Goal: Task Accomplishment & Management: Manage account settings

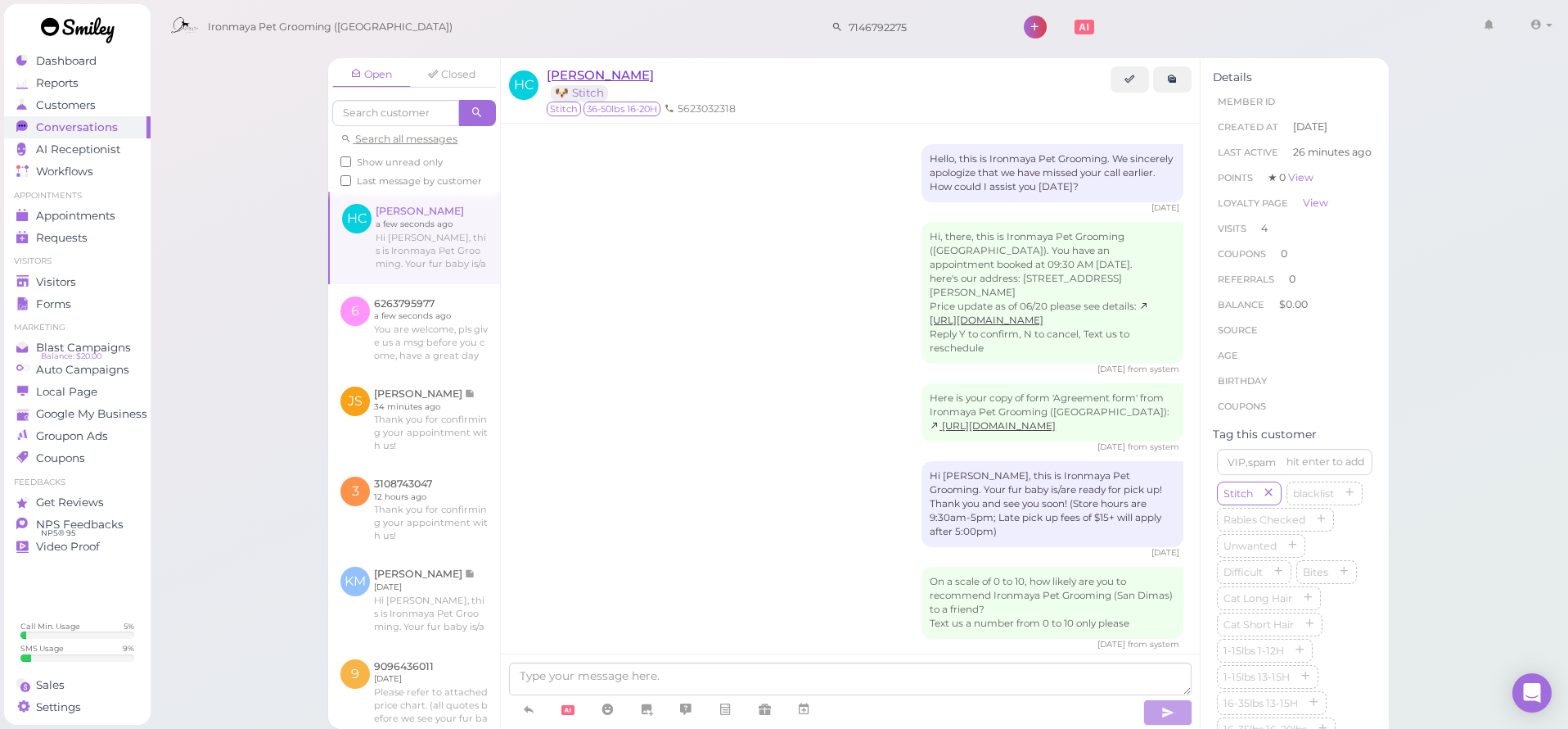
scroll to position [1506, 0]
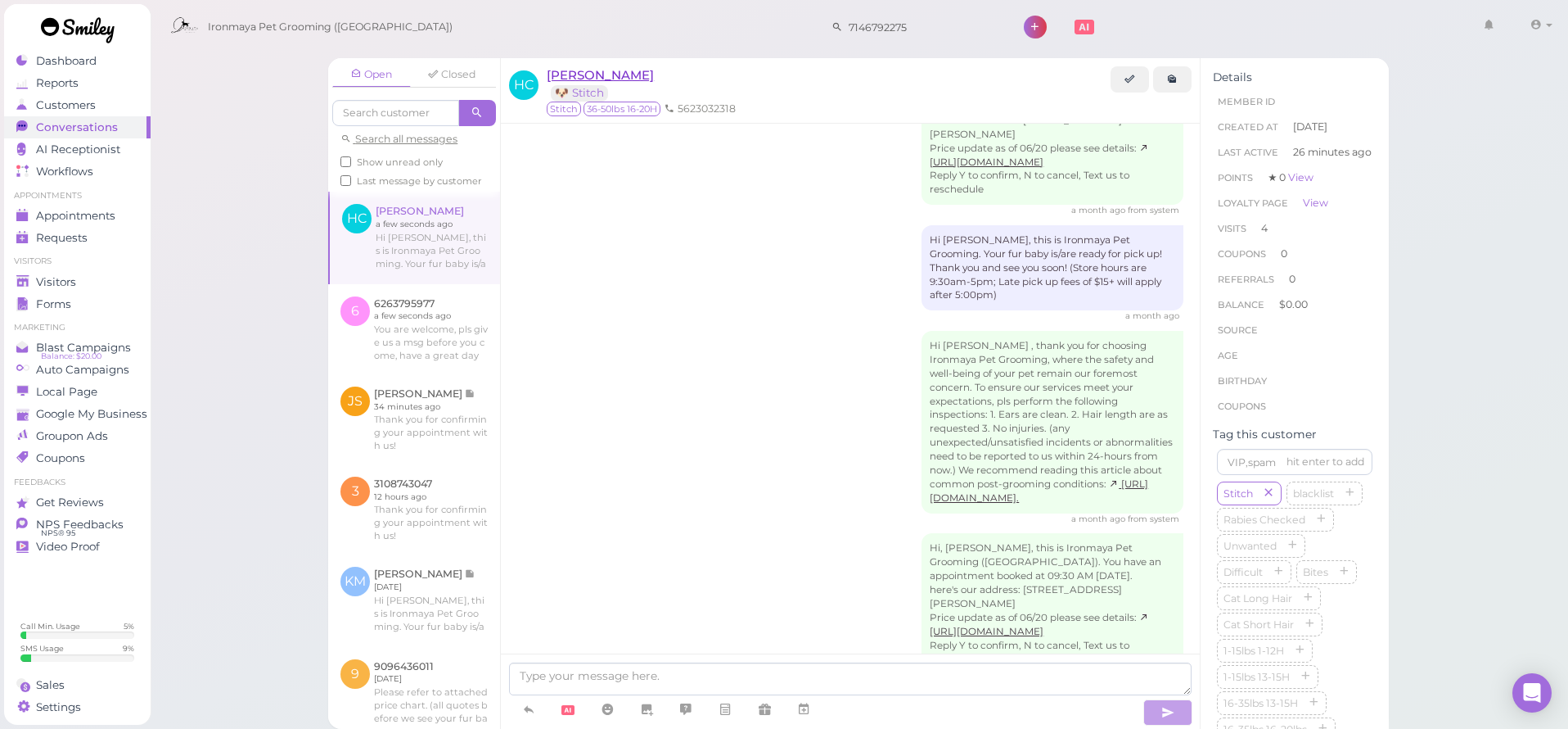
click at [568, 74] on span "[PERSON_NAME]" at bounding box center [600, 74] width 107 height 15
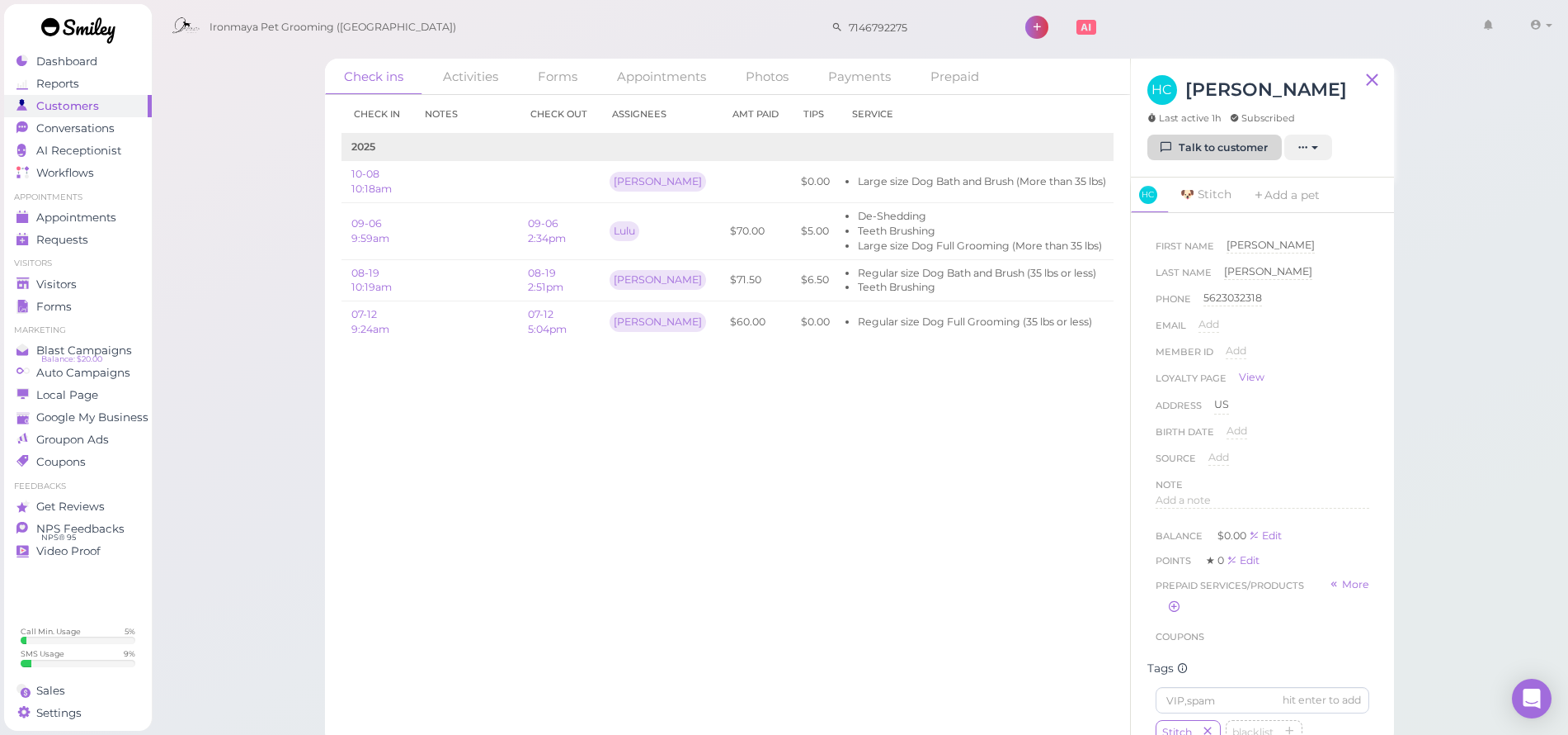
click at [1241, 151] on link "Talk to customer" at bounding box center [1215, 148] width 135 height 26
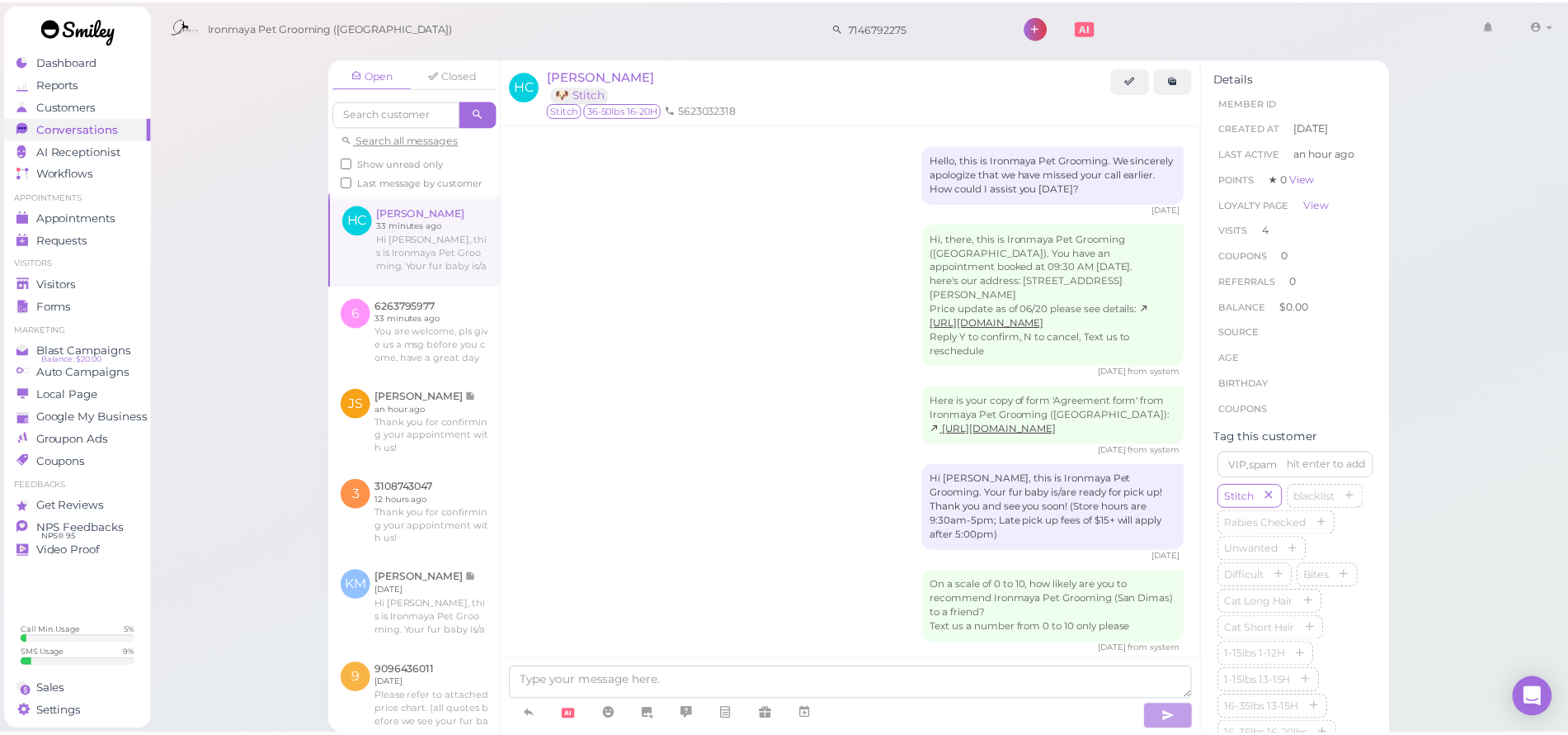
scroll to position [1531, 0]
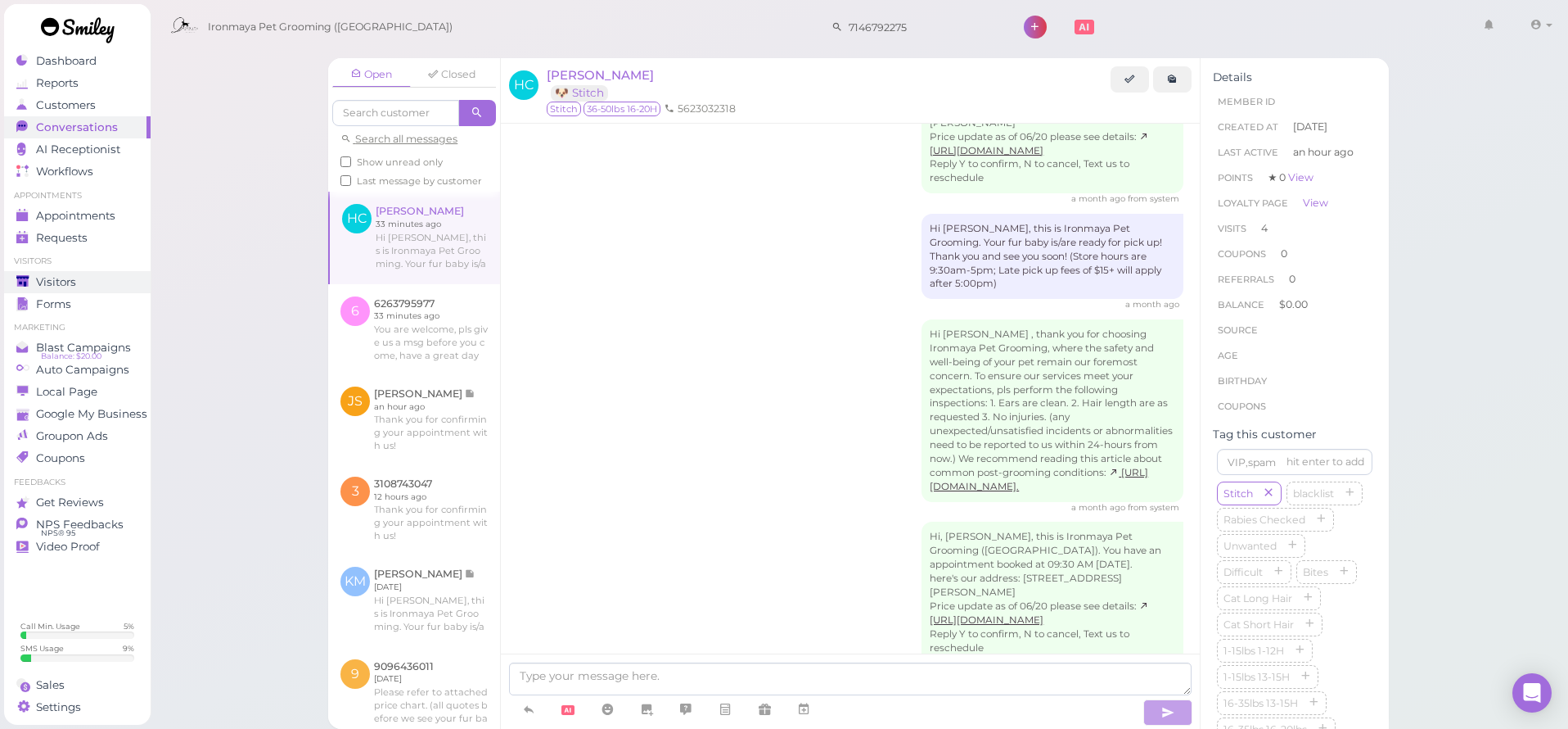
click at [82, 282] on div "Visitors" at bounding box center [74, 282] width 117 height 14
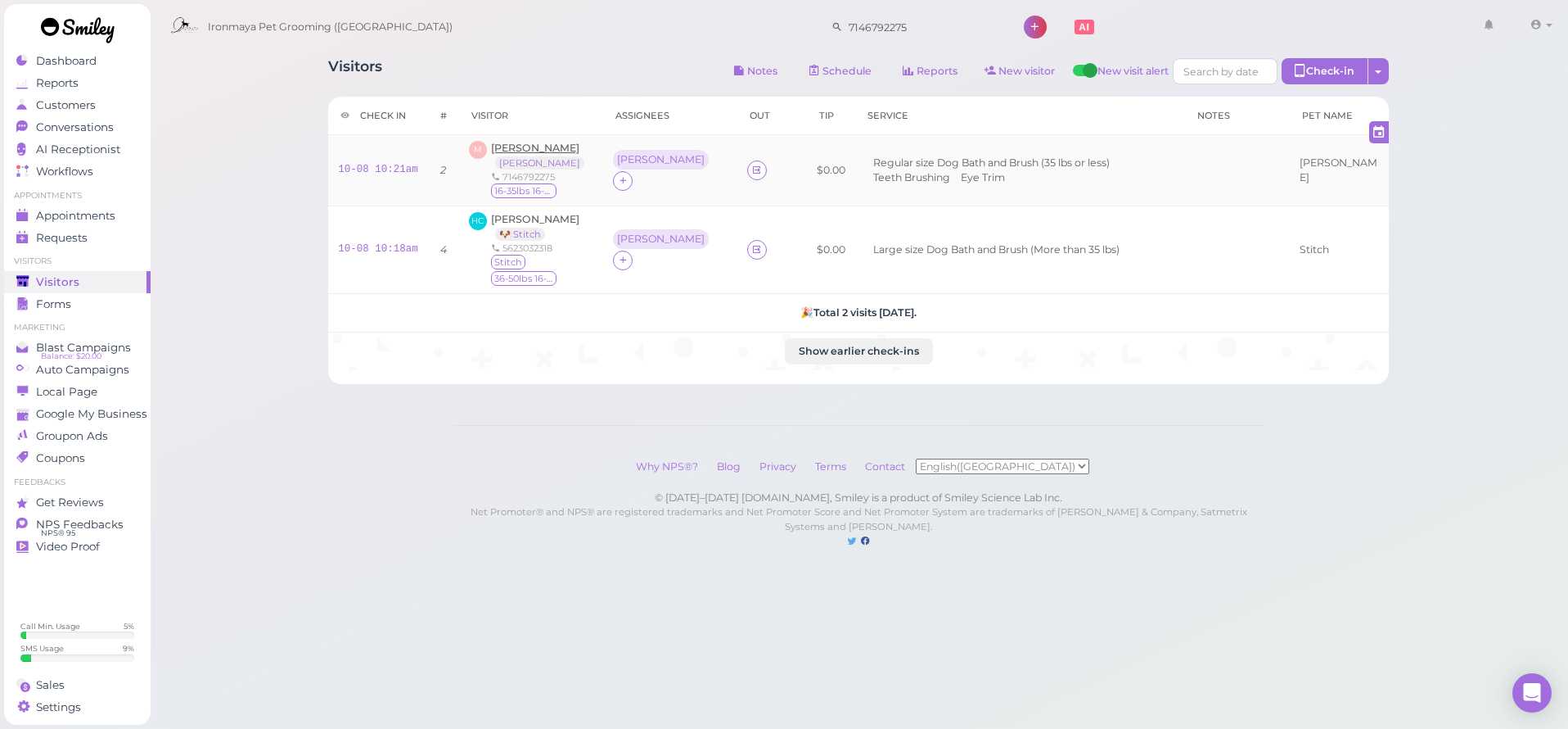
click at [497, 141] on span "[PERSON_NAME]" at bounding box center [535, 147] width 89 height 13
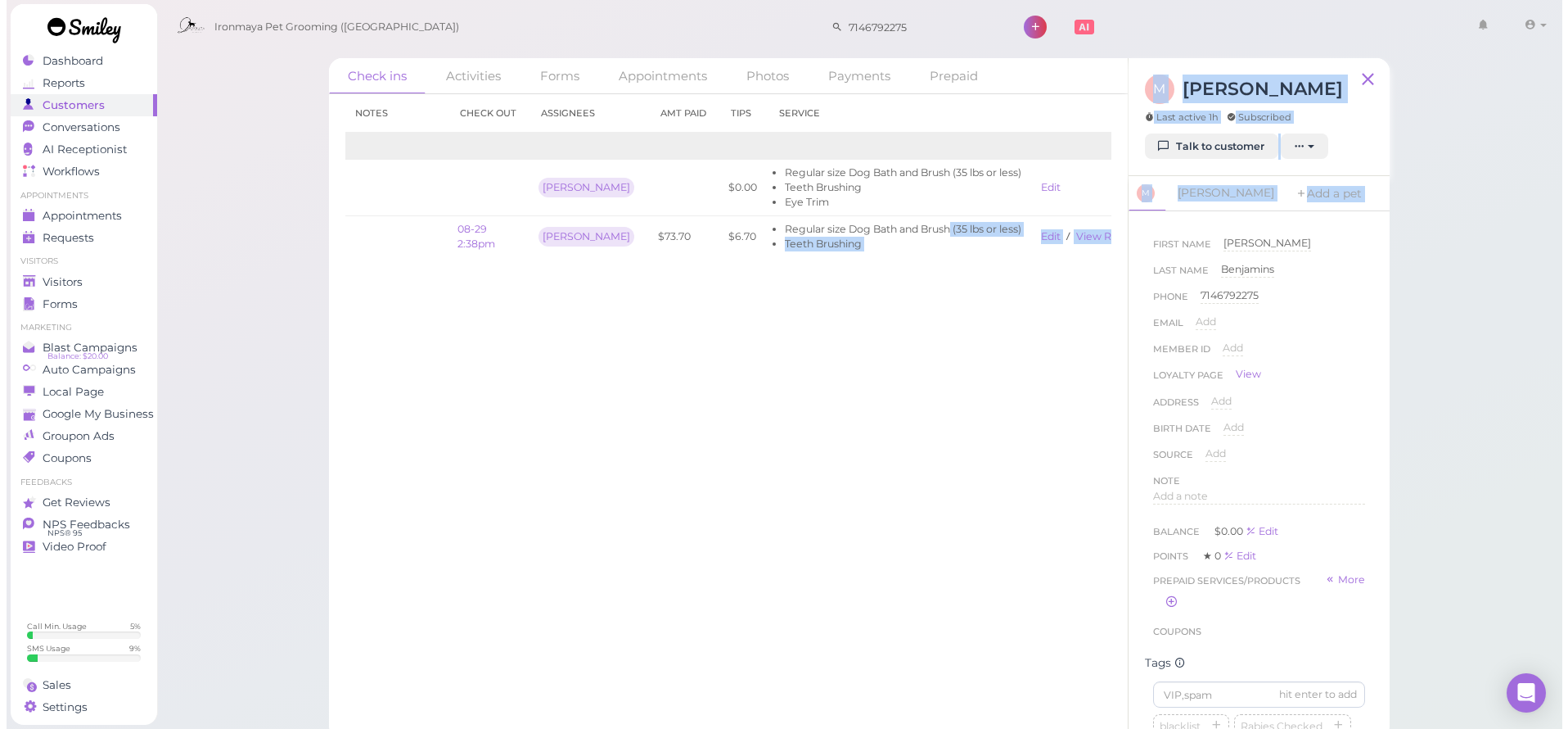
scroll to position [0, 82]
drag, startPoint x: 982, startPoint y: 227, endPoint x: 1098, endPoint y: 244, distance: 117.2
click at [1121, 238] on div "Check ins Activities Forms Appointments Photos Payments Prepaid Check in Notes …" at bounding box center [852, 398] width 1061 height 681
click at [1190, 154] on link "Talk to customer" at bounding box center [1205, 146] width 134 height 26
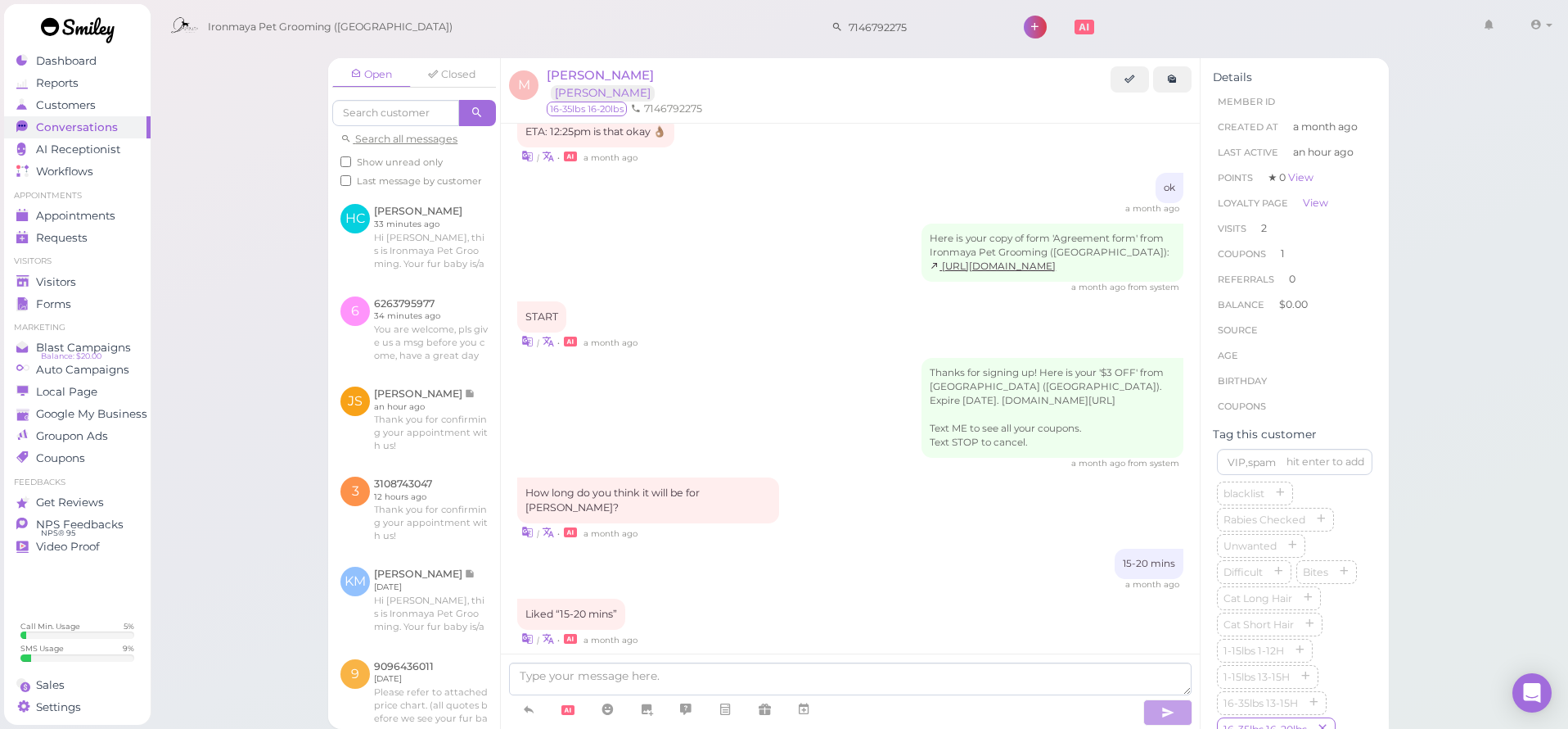
scroll to position [1323, 0]
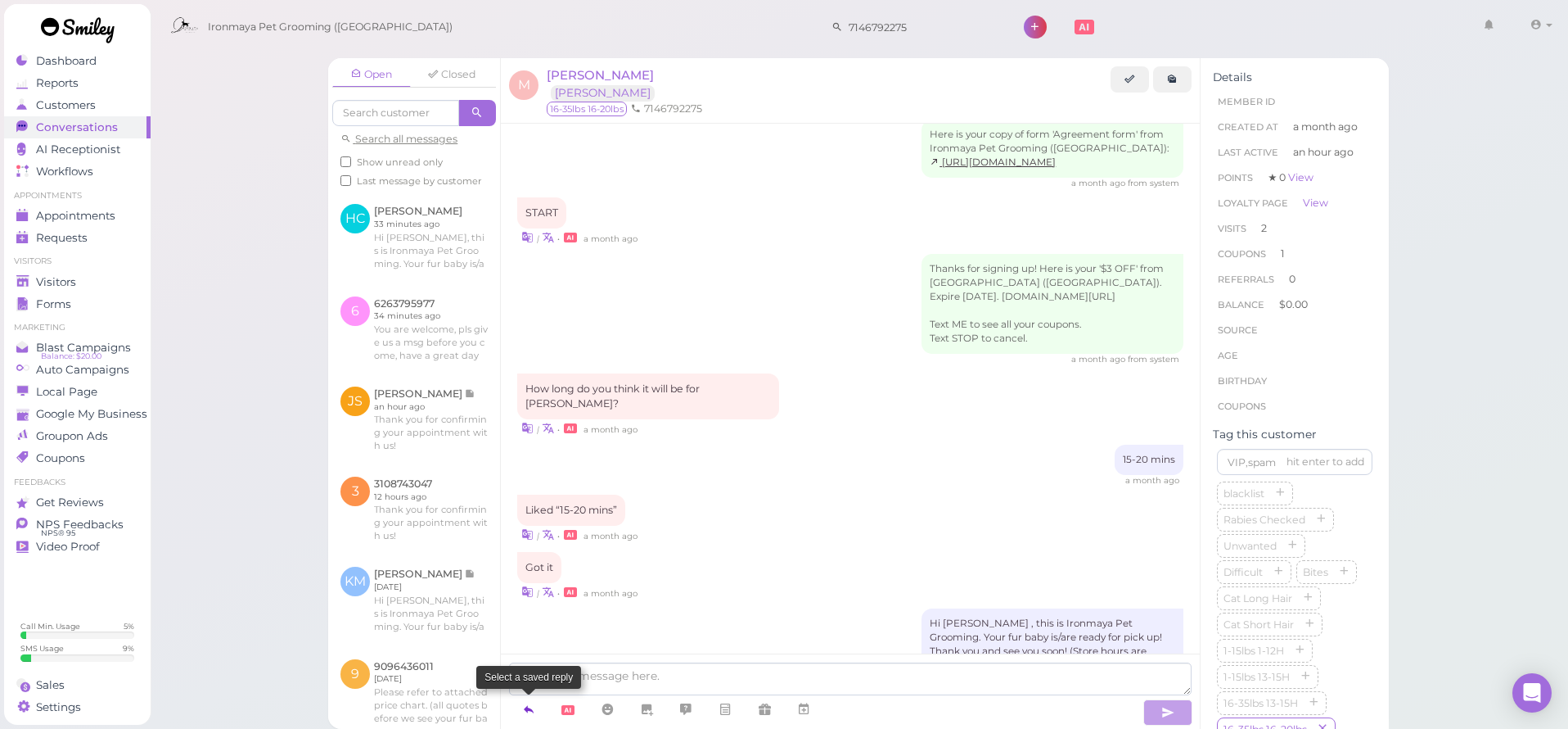
click at [524, 710] on icon at bounding box center [528, 709] width 13 height 16
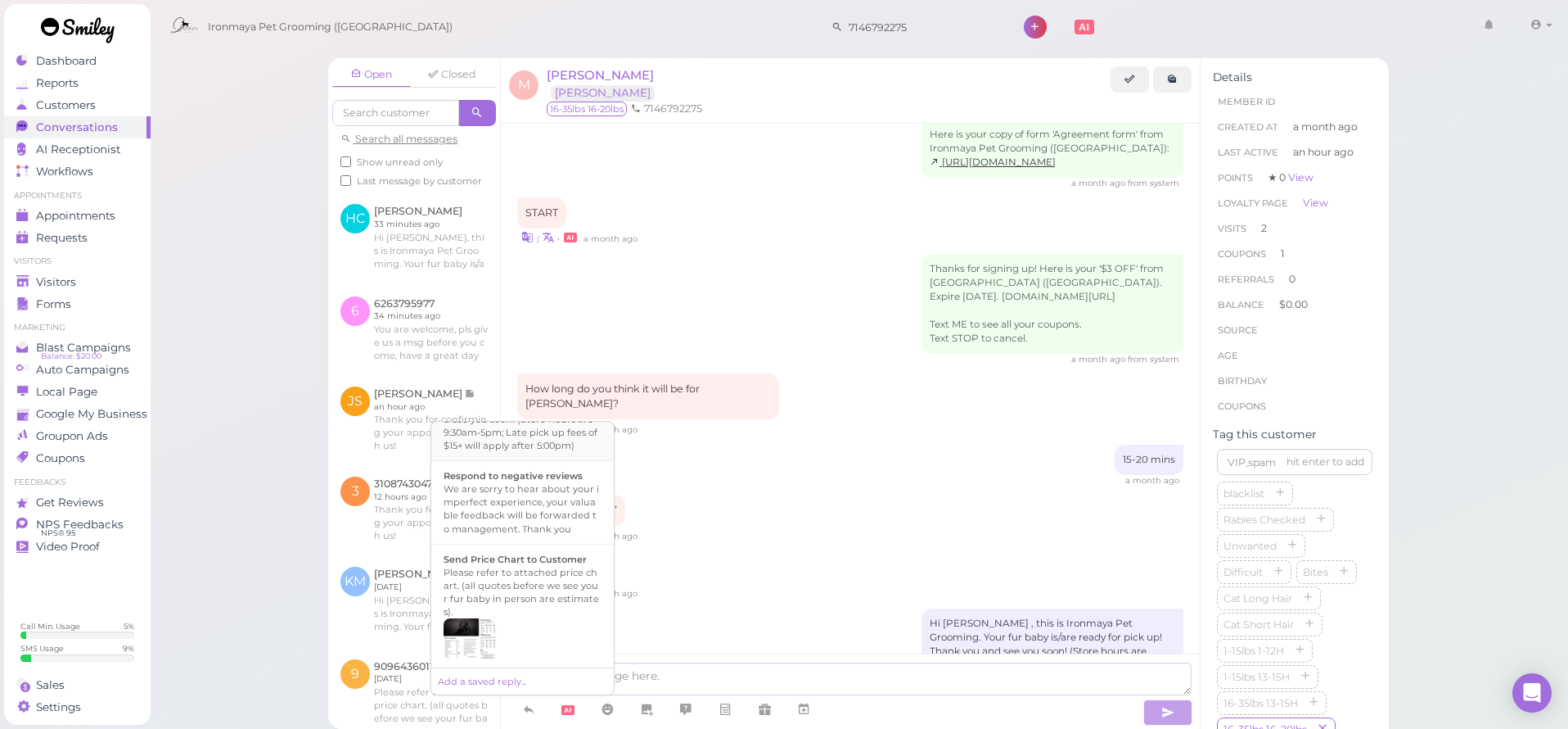
scroll to position [463, 0]
click at [539, 556] on div "Hi {{first_name}}, this is Ironmaya Pet Grooming. Your fur baby is/are ready fo…" at bounding box center [522, 517] width 158 height 79
type textarea "Hi {{first_name}}, this is Ironmaya Pet Grooming. Your fur baby is/are ready fo…"
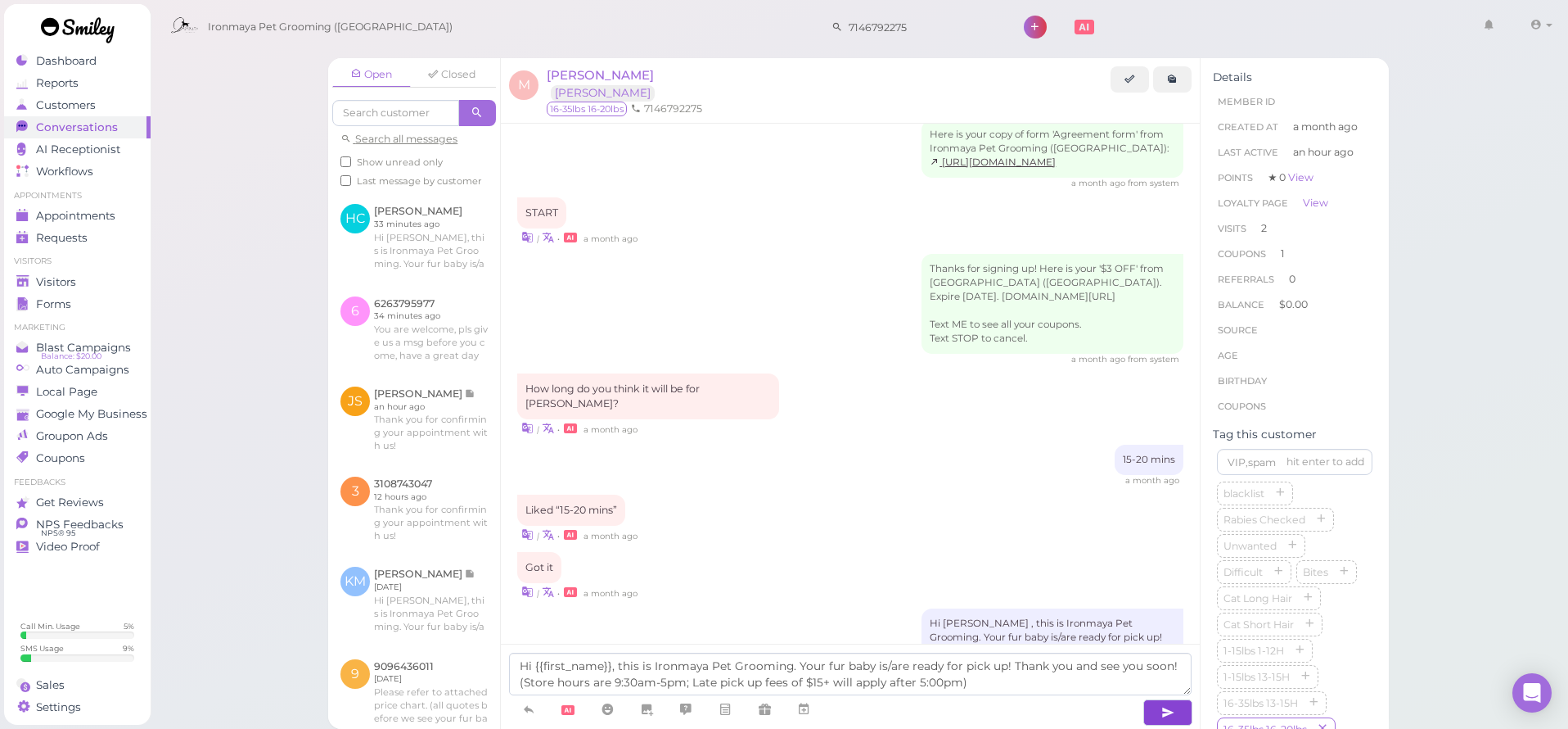
click at [1161, 710] on icon "button" at bounding box center [1167, 712] width 13 height 16
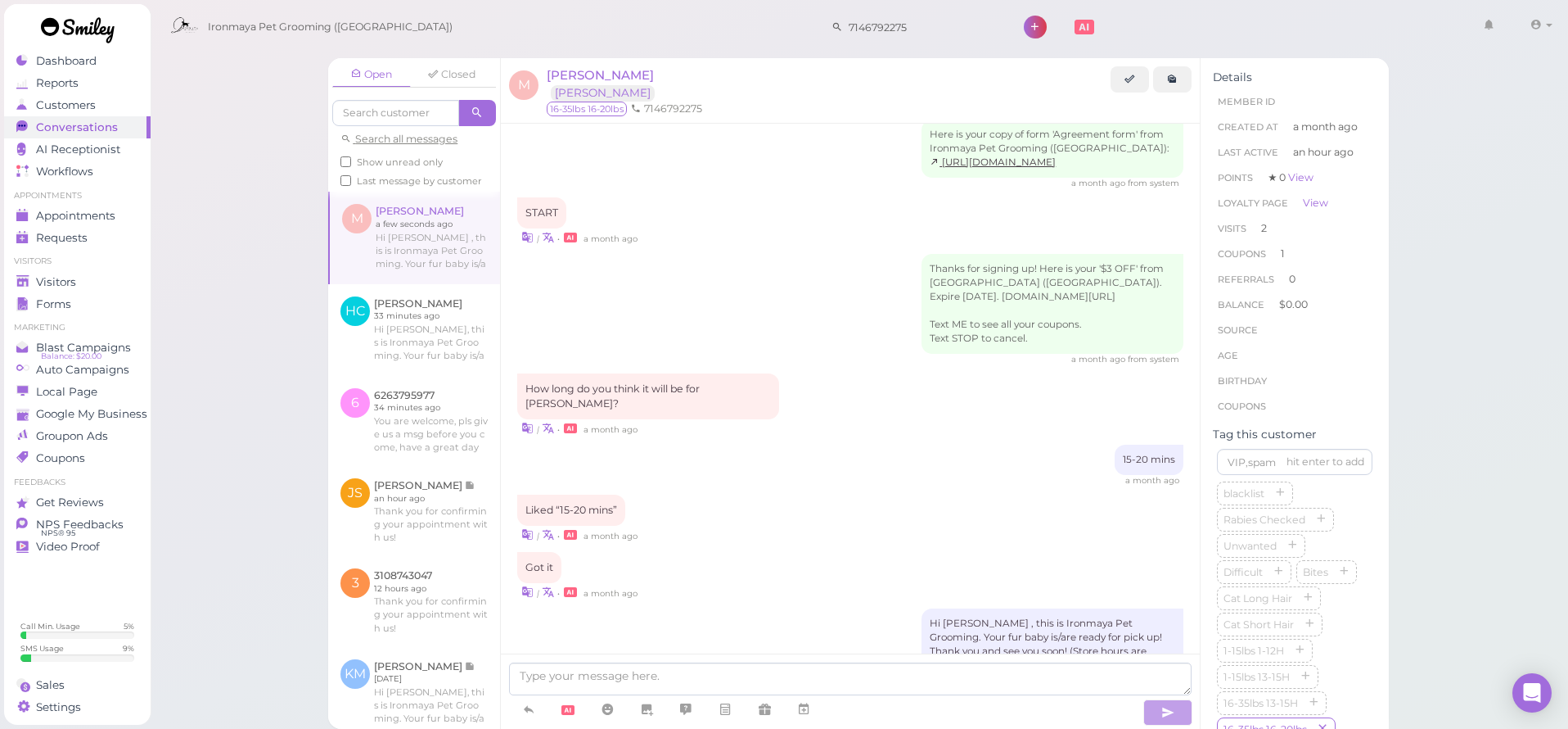
scroll to position [1908, 0]
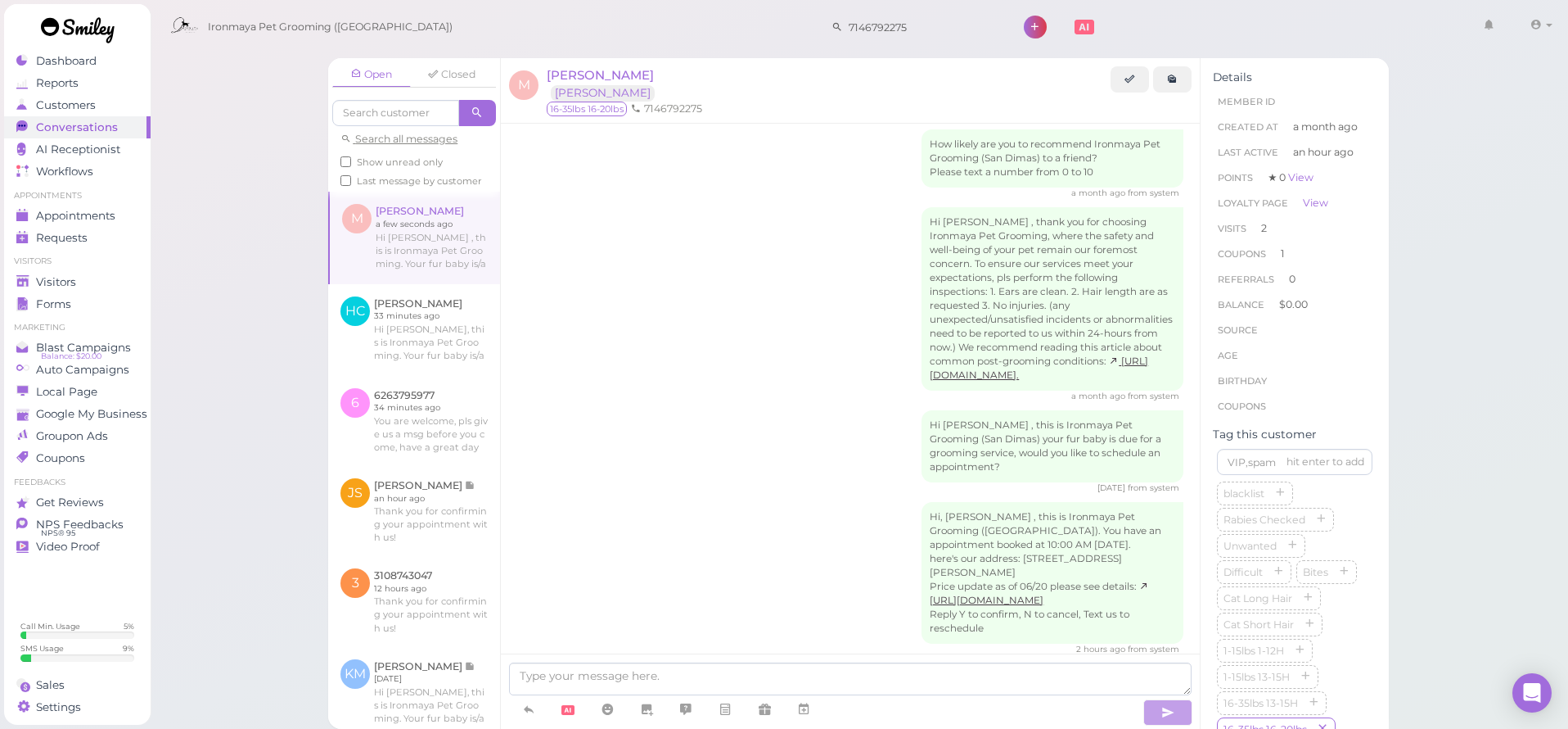
click at [787, 207] on div "Hi [PERSON_NAME] , thank you for choosing Ironmaya Pet Grooming, where the safe…" at bounding box center [850, 304] width 666 height 195
click at [432, 247] on link at bounding box center [414, 238] width 170 height 91
click at [581, 77] on span "[PERSON_NAME]" at bounding box center [600, 74] width 107 height 15
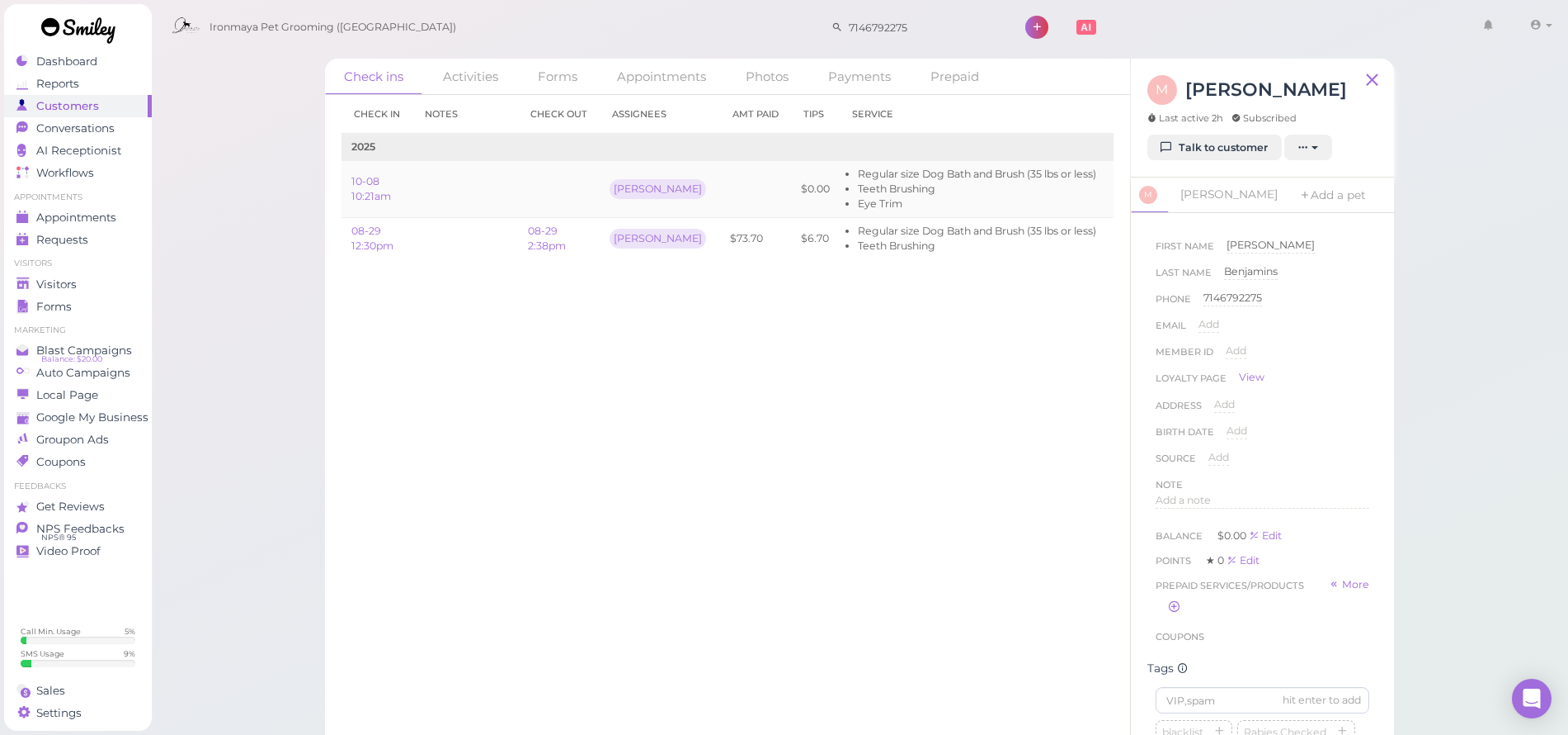
click at [1116, 182] on link "Edit" at bounding box center [1126, 188] width 20 height 13
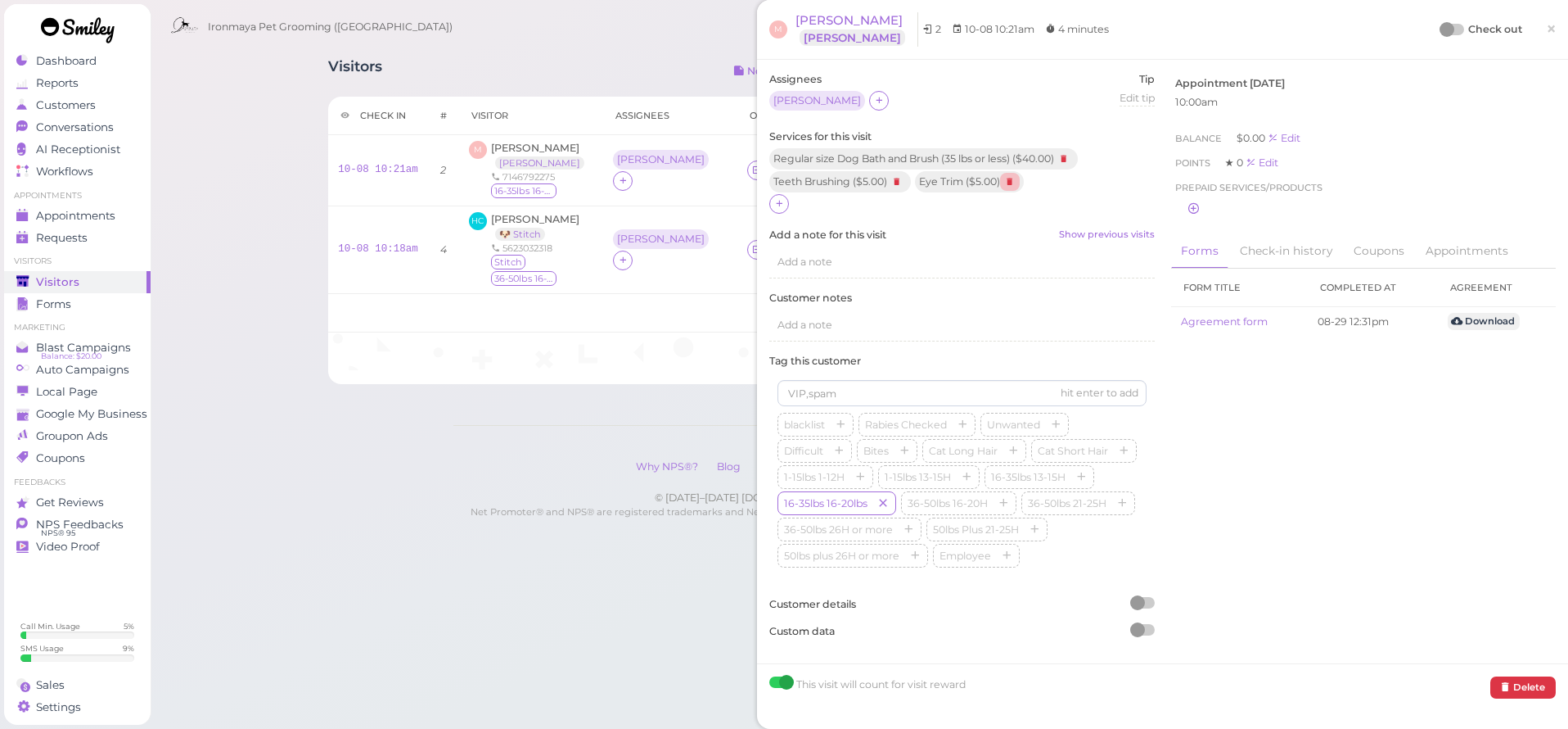
click at [1013, 179] on icon at bounding box center [1009, 181] width 19 height 18
click at [786, 200] on div at bounding box center [779, 203] width 19 height 19
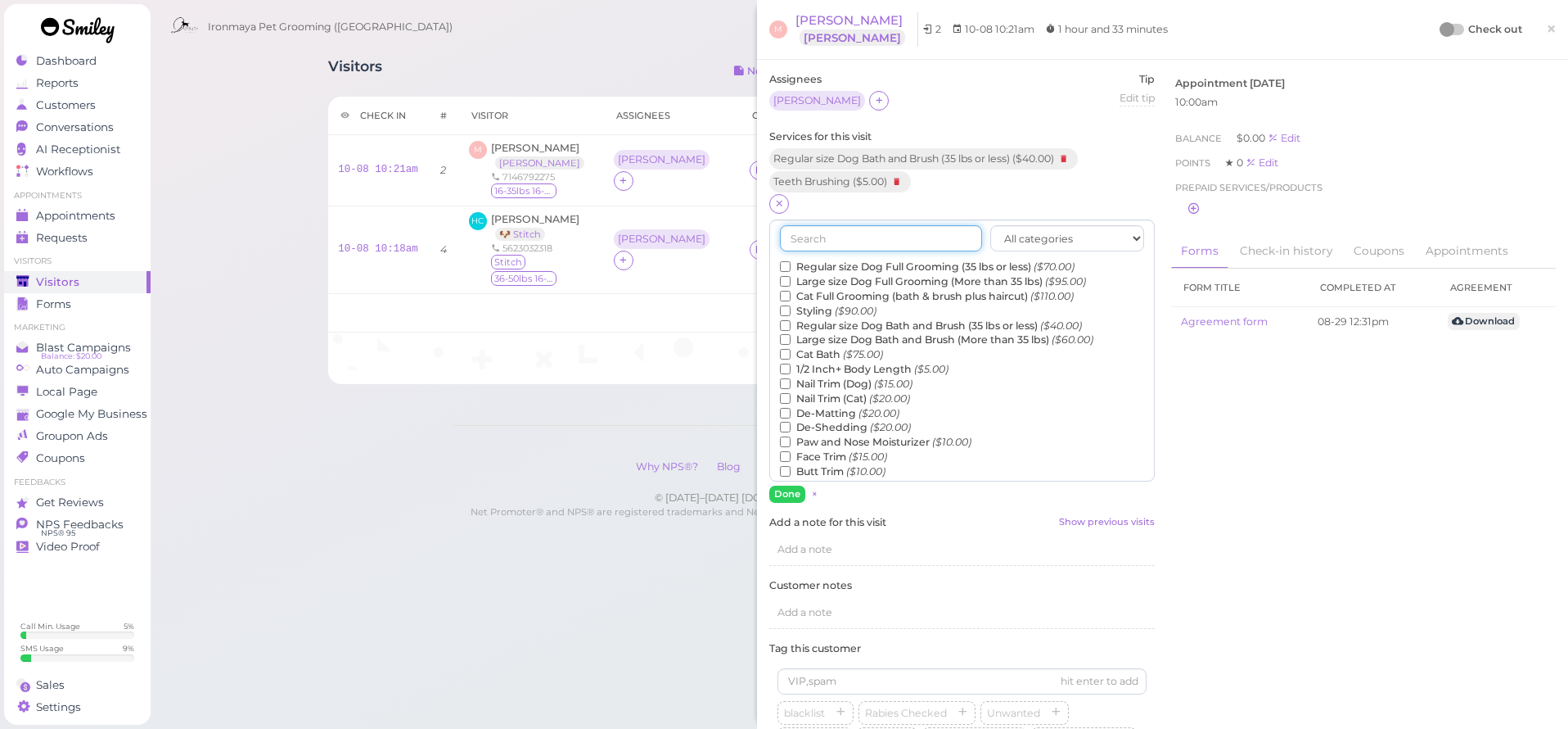
click at [805, 238] on input "text" at bounding box center [881, 238] width 202 height 26
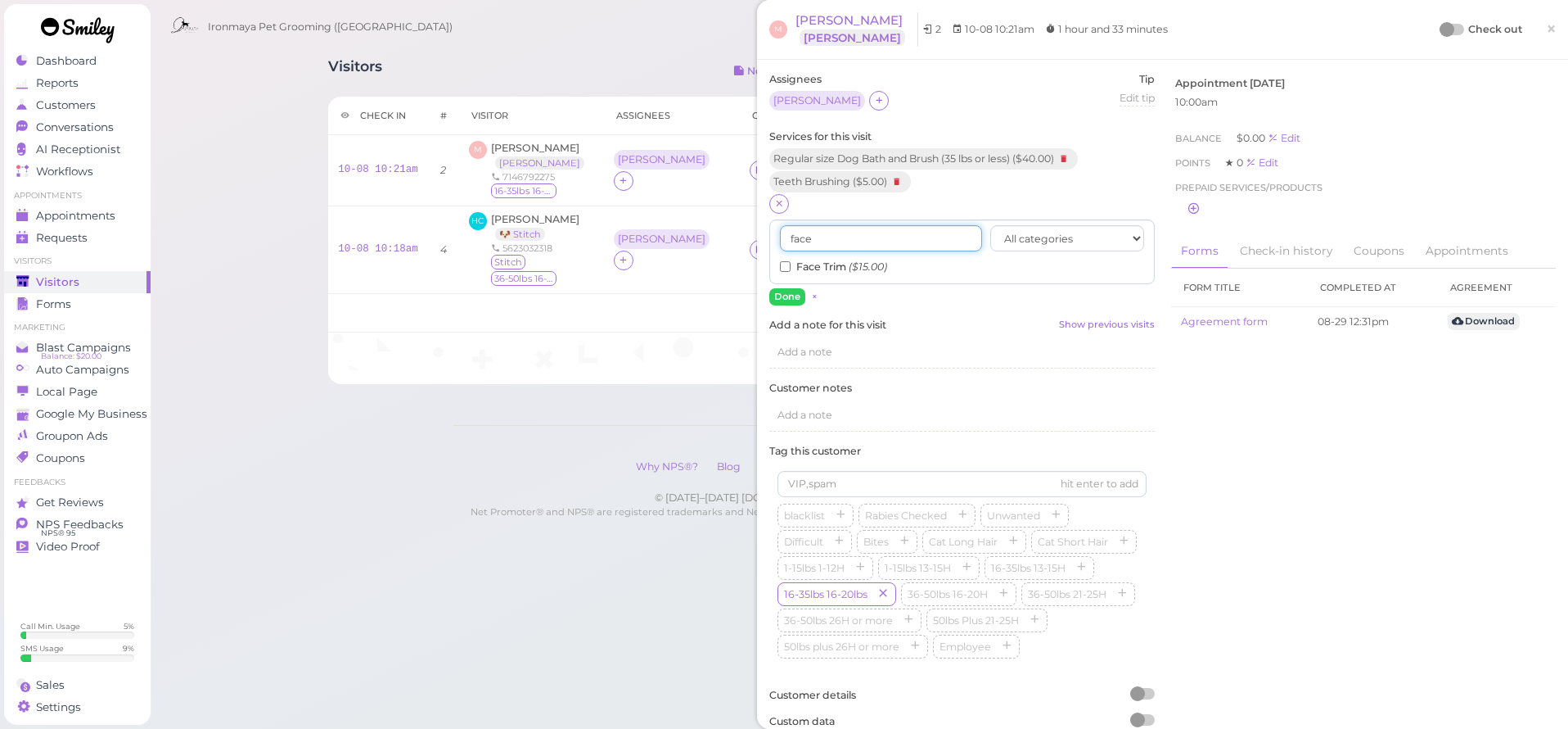
type input "face"
click at [782, 265] on input "Face Trim ($15.00)" at bounding box center [785, 266] width 11 height 11
click at [786, 295] on button "Done" at bounding box center [787, 297] width 36 height 17
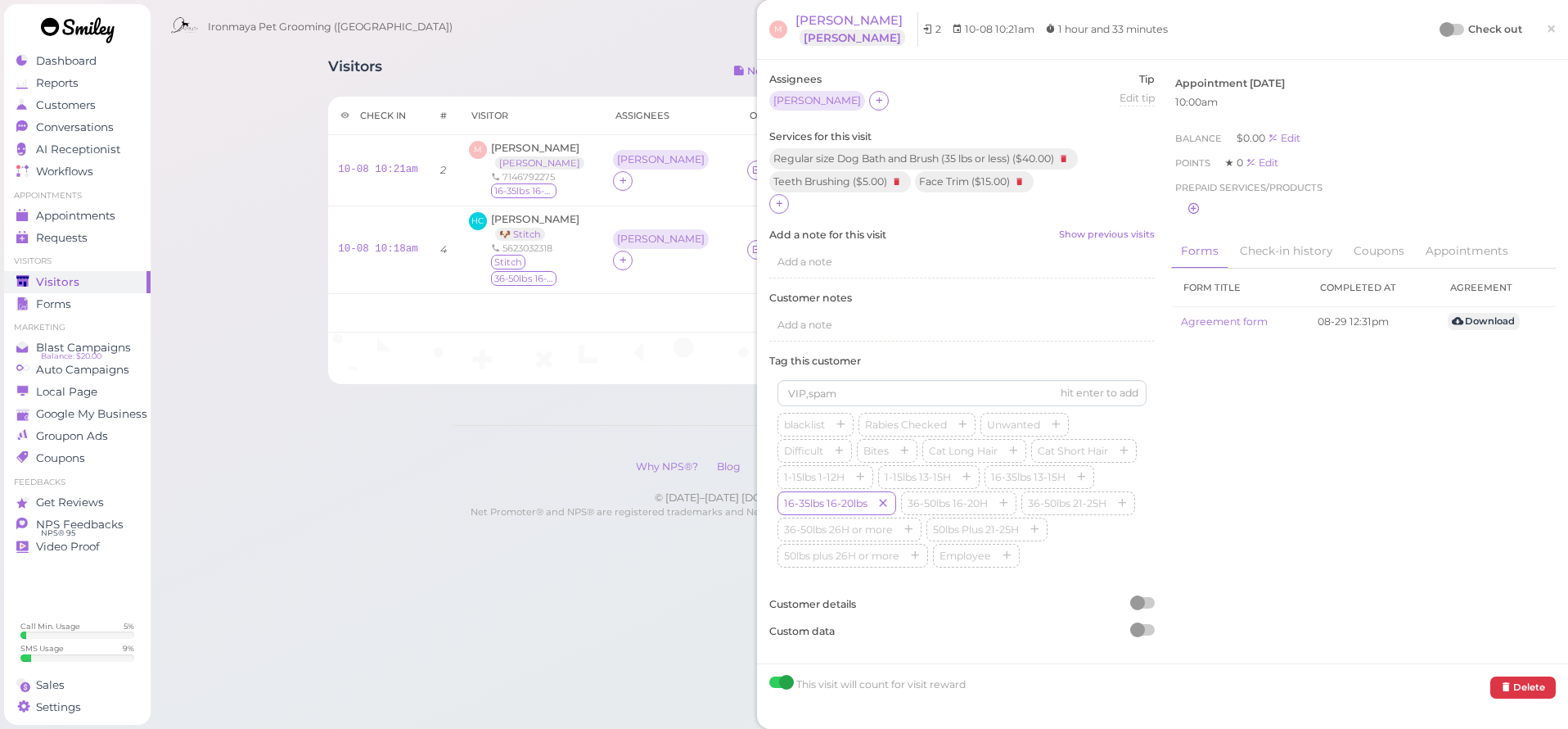
click at [757, 198] on div "Assignees [PERSON_NAME] Tip Edit tip 0 Services for this visit Regular size Dog…" at bounding box center [1162, 362] width 811 height 604
click at [778, 203] on icon at bounding box center [779, 203] width 11 height 13
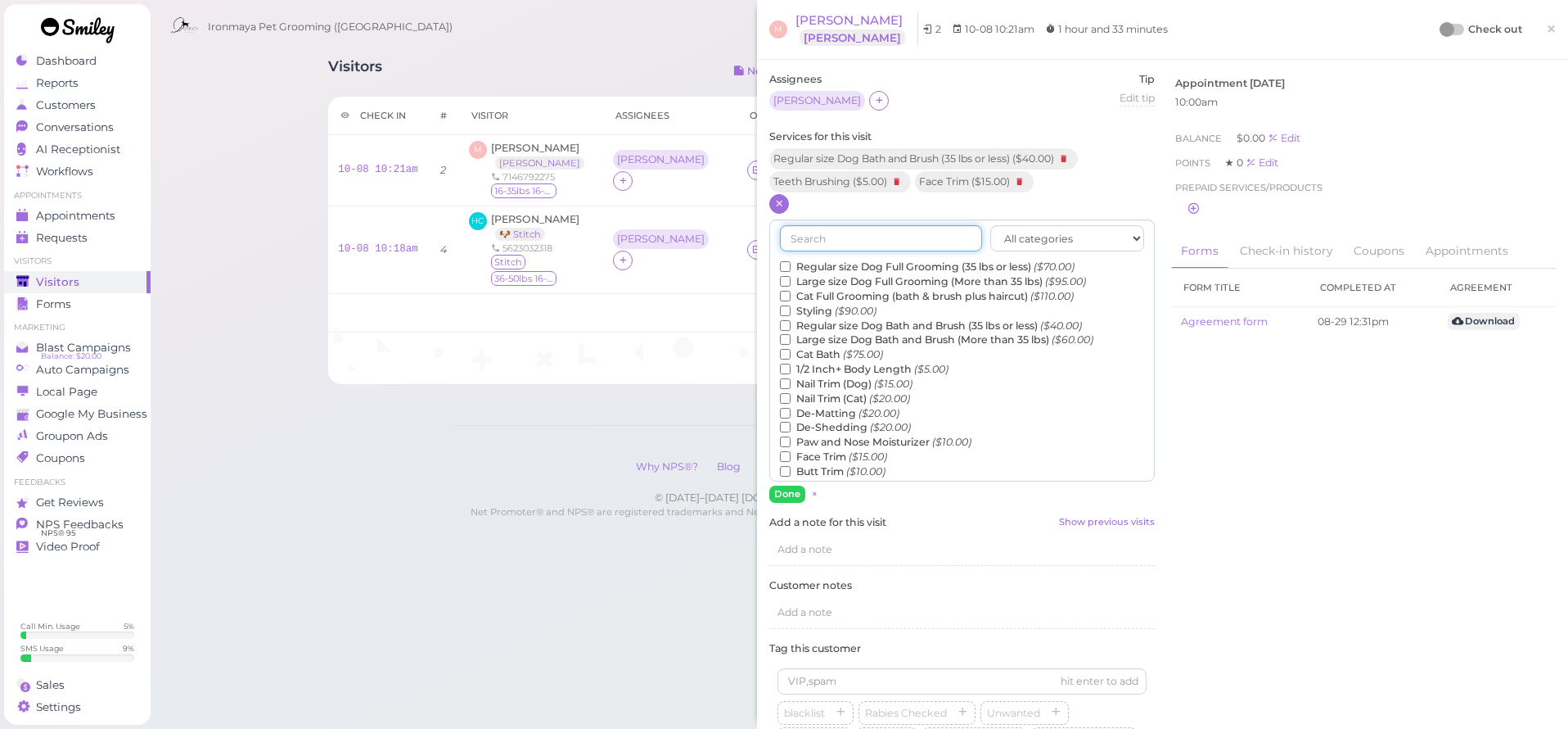
click at [814, 233] on input "text" at bounding box center [881, 238] width 202 height 26
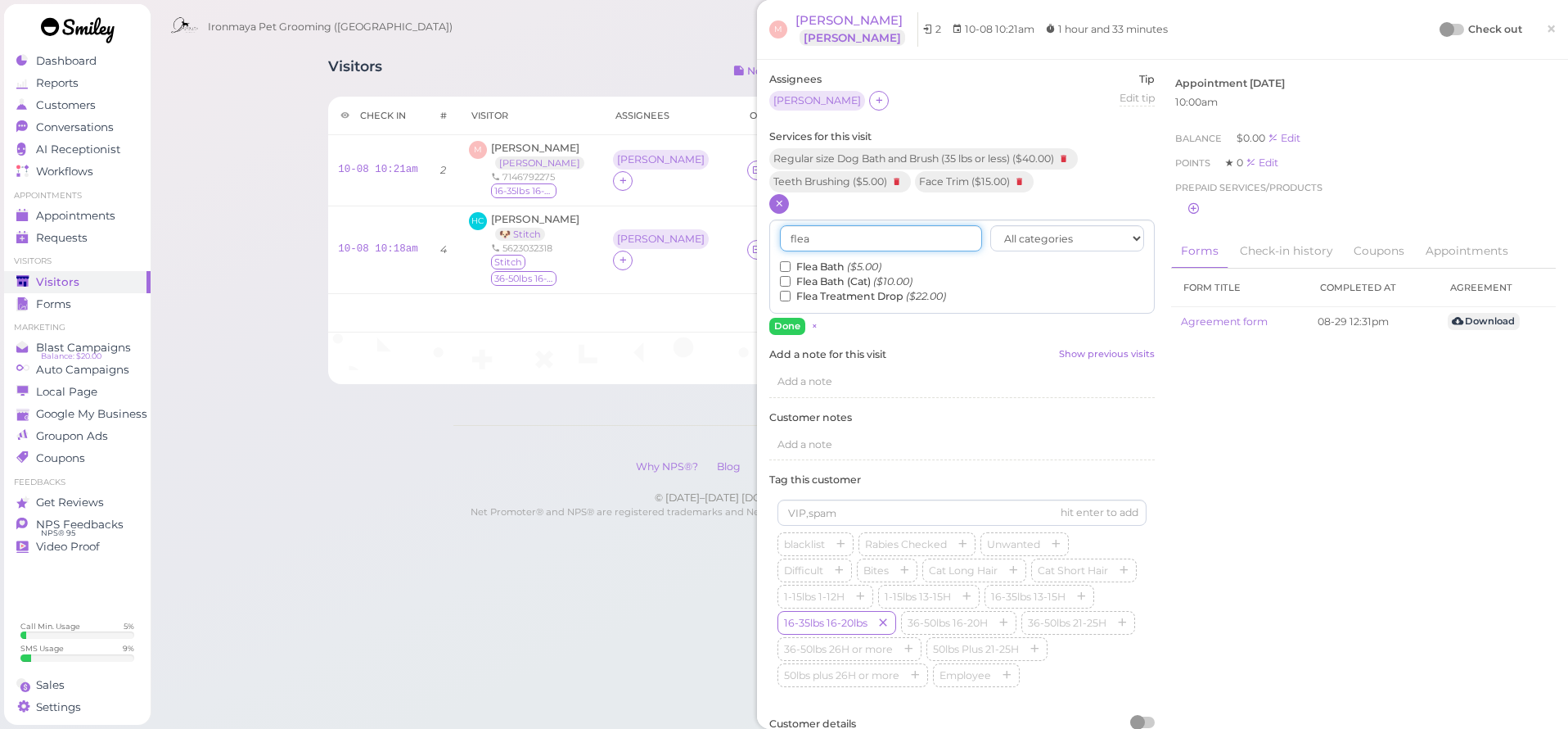
type input "flea"
click at [785, 266] on input "Flea Bath ($5.00)" at bounding box center [785, 266] width 11 height 11
click at [785, 319] on button "Done" at bounding box center [787, 326] width 36 height 17
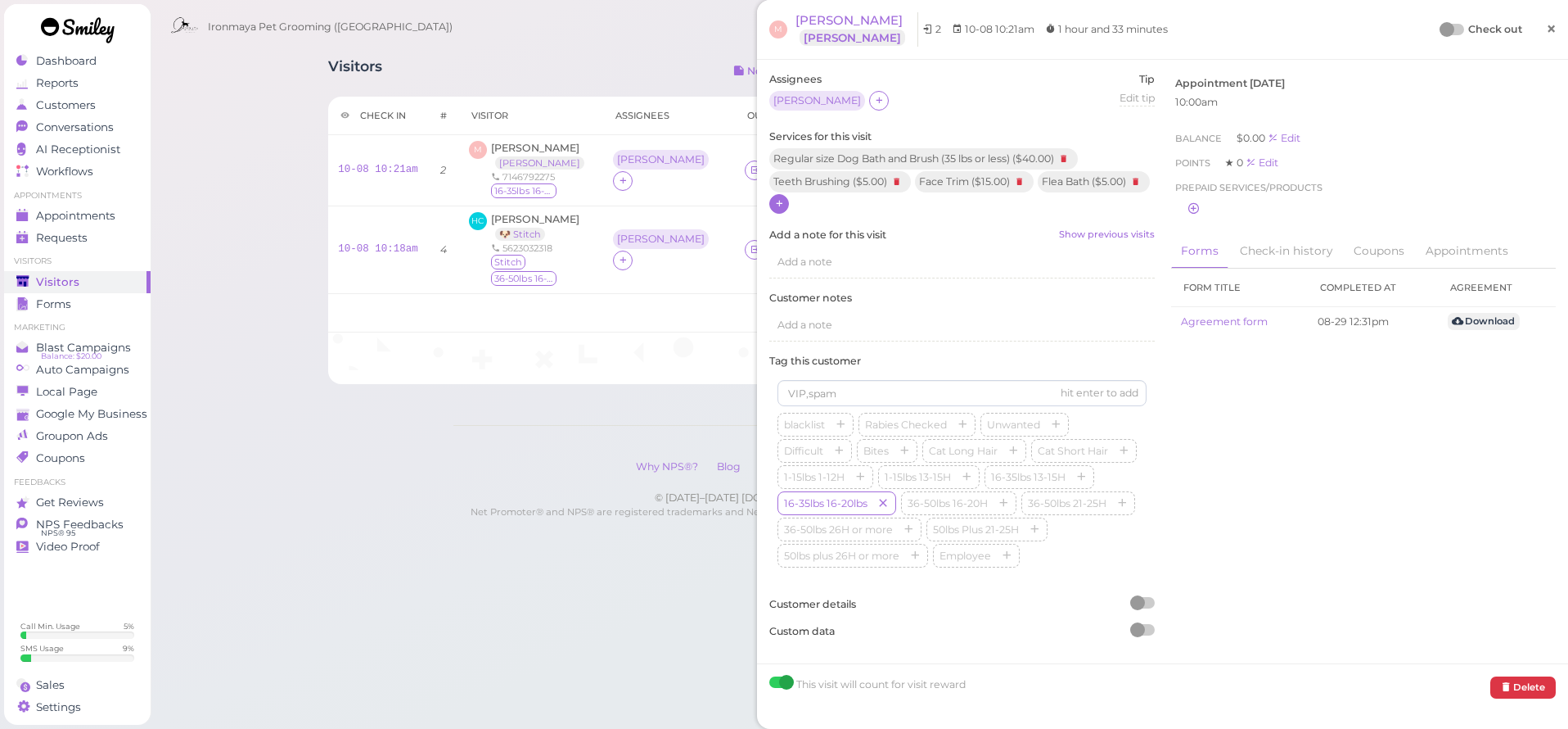
click at [1546, 29] on span "×" at bounding box center [1551, 28] width 11 height 23
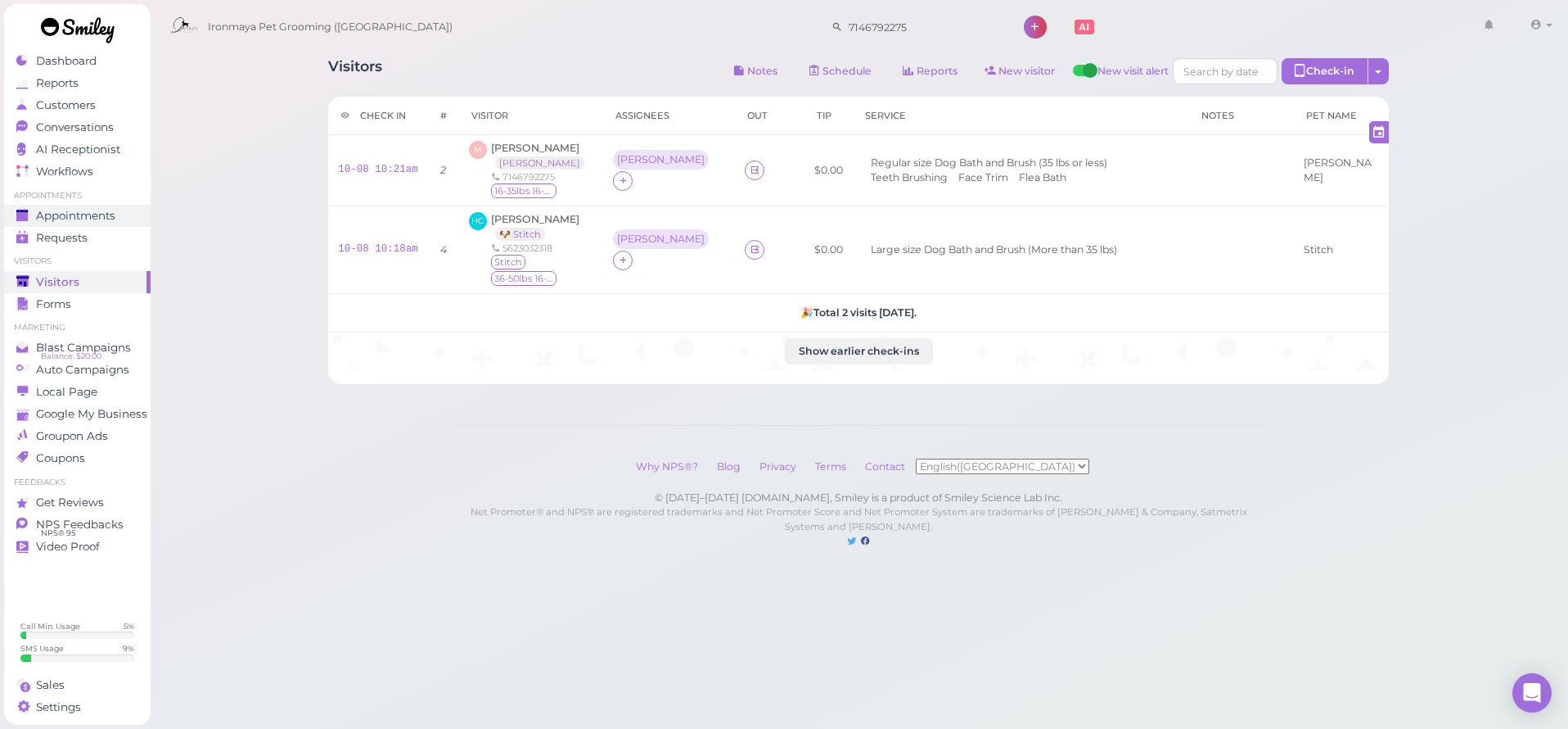
click at [74, 213] on span "Appointments" at bounding box center [76, 216] width 79 height 14
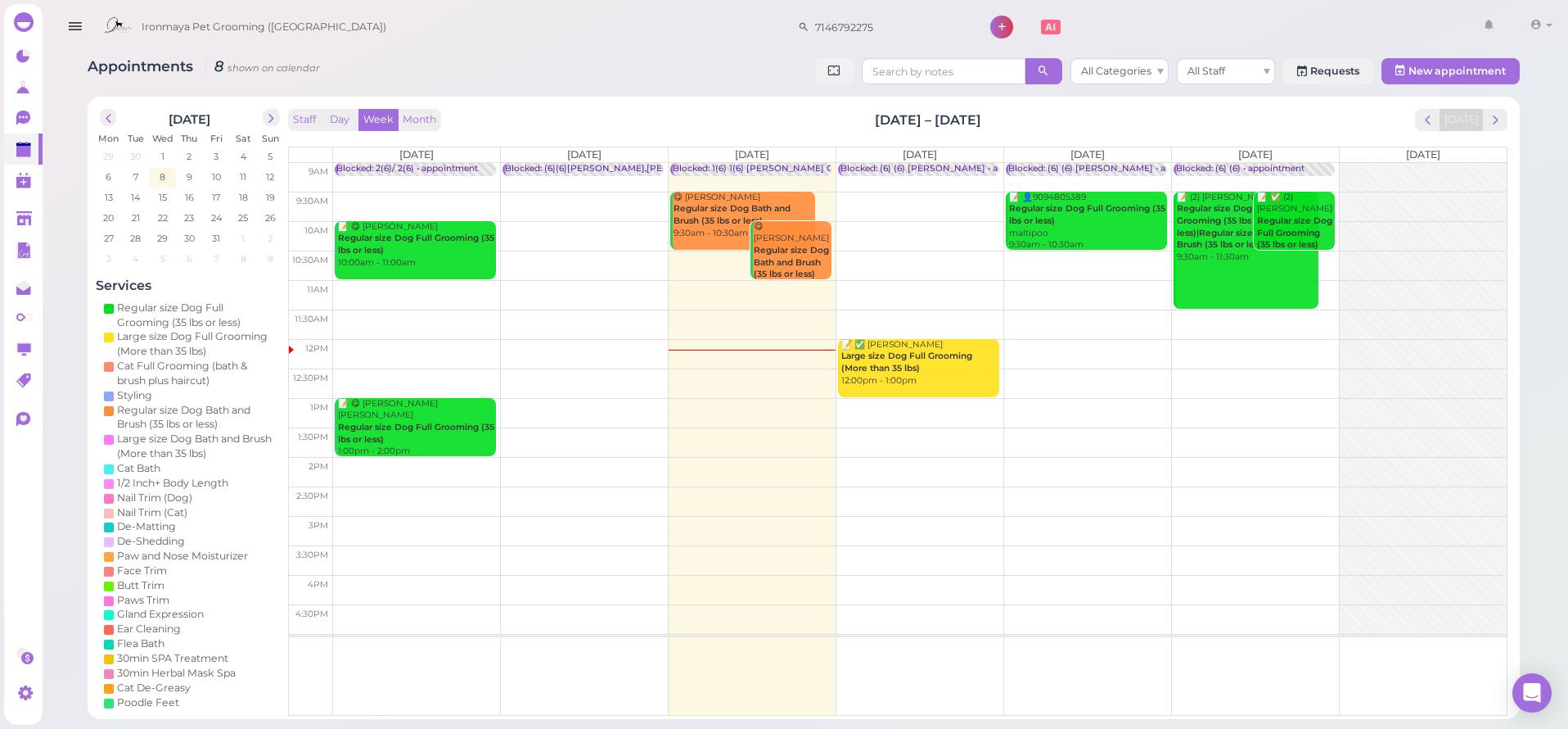
click at [78, 23] on icon "button" at bounding box center [74, 26] width 17 height 20
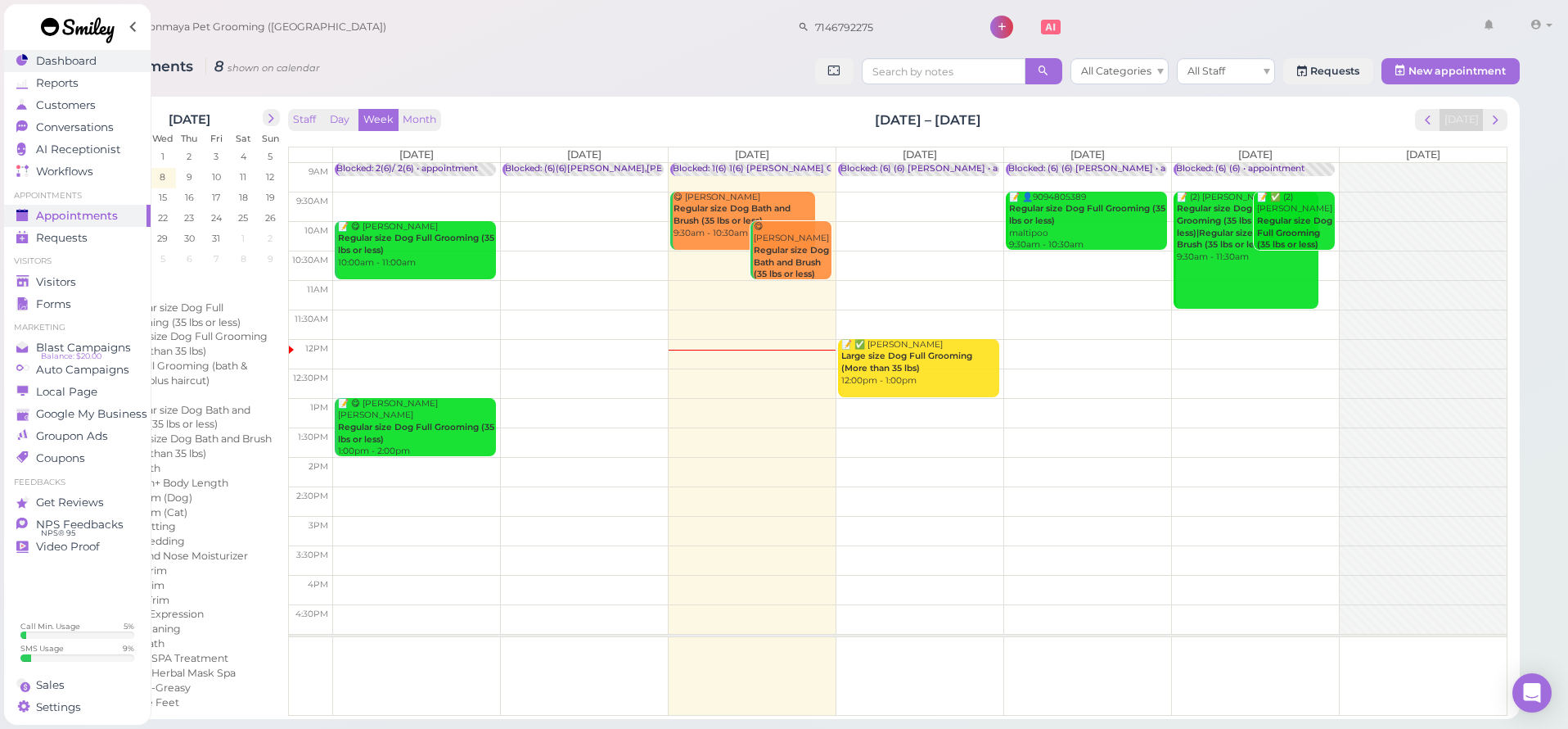
click at [82, 62] on span "Dashboard" at bounding box center [67, 61] width 61 height 14
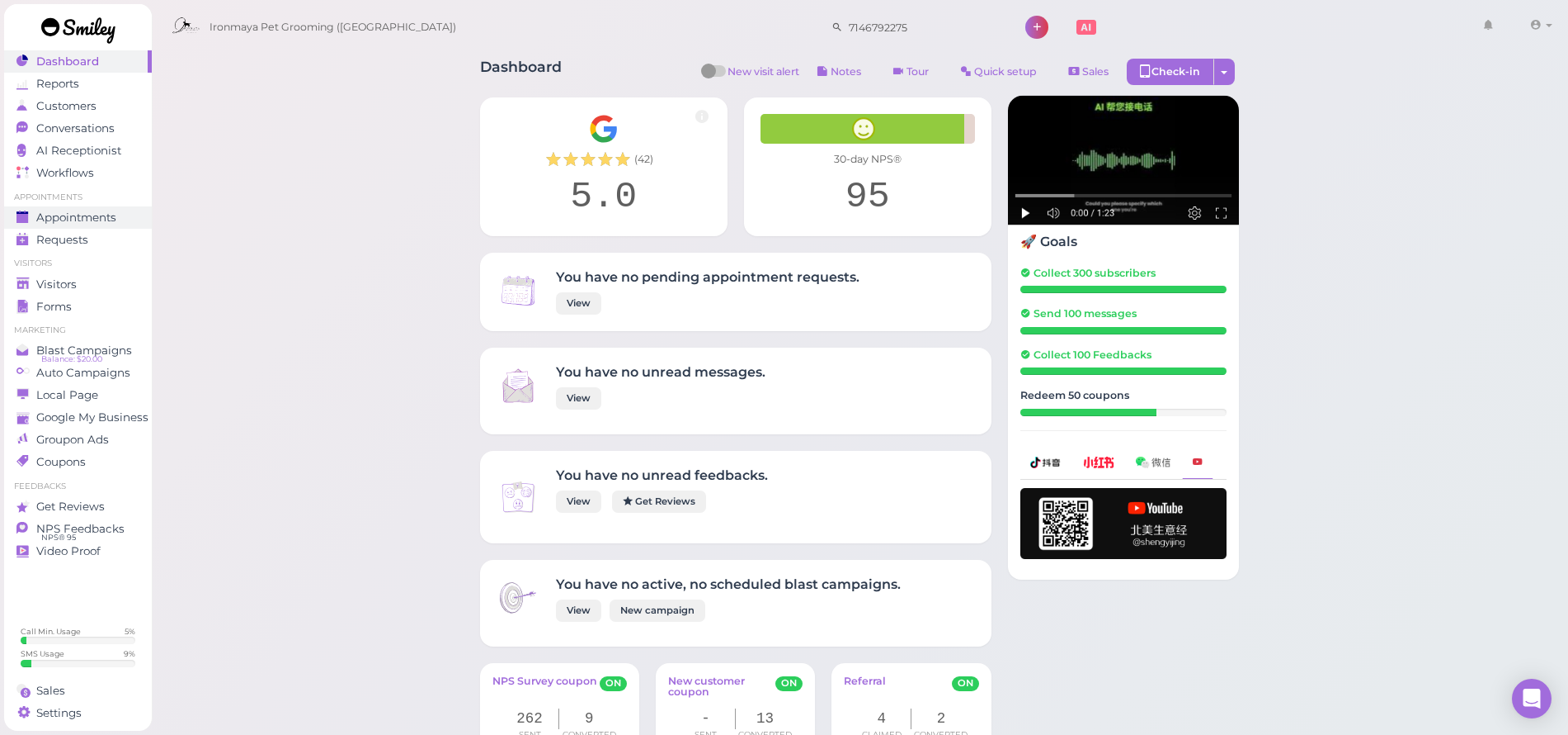
click at [104, 223] on span "Appointments" at bounding box center [77, 217] width 80 height 14
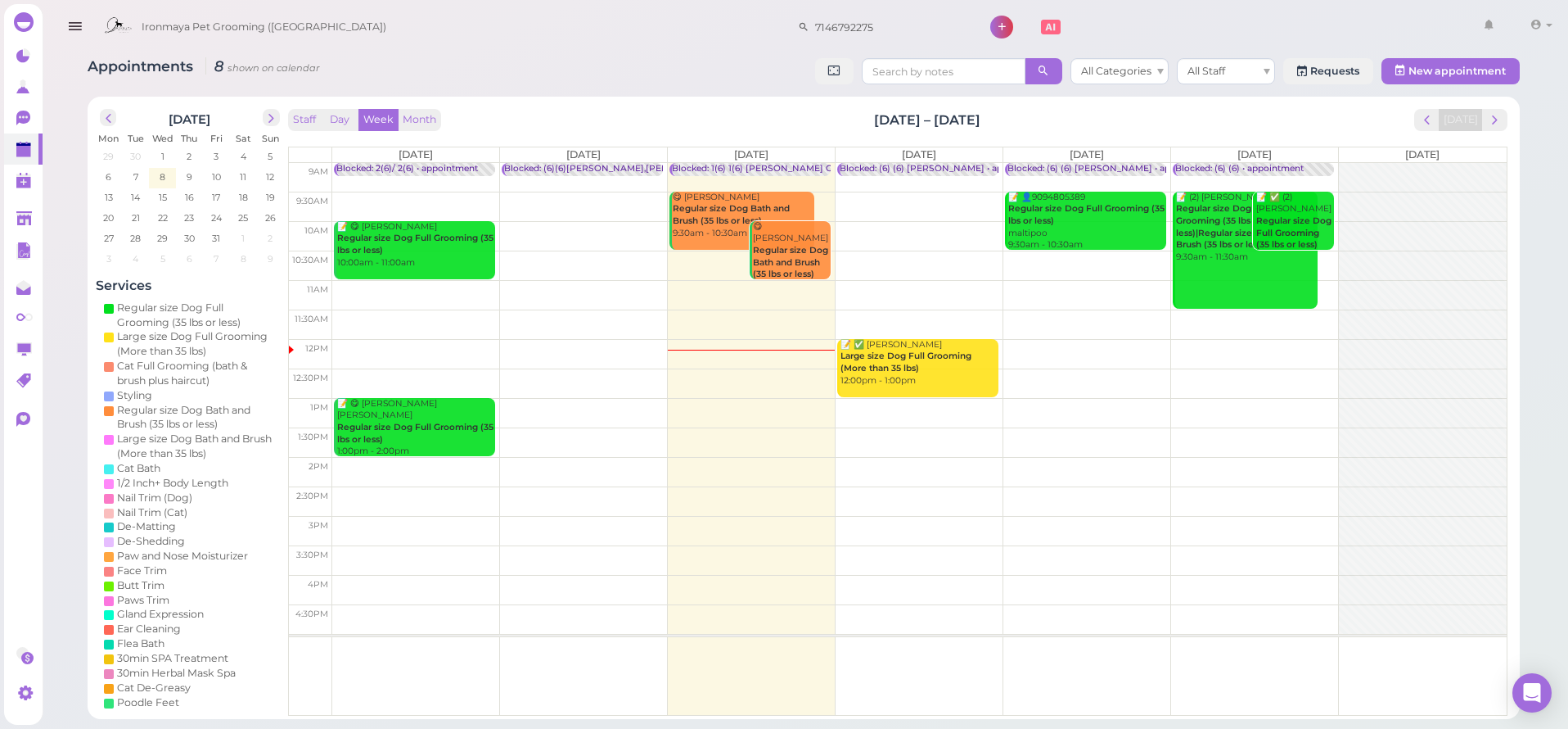
click at [79, 28] on icon "button" at bounding box center [74, 26] width 17 height 20
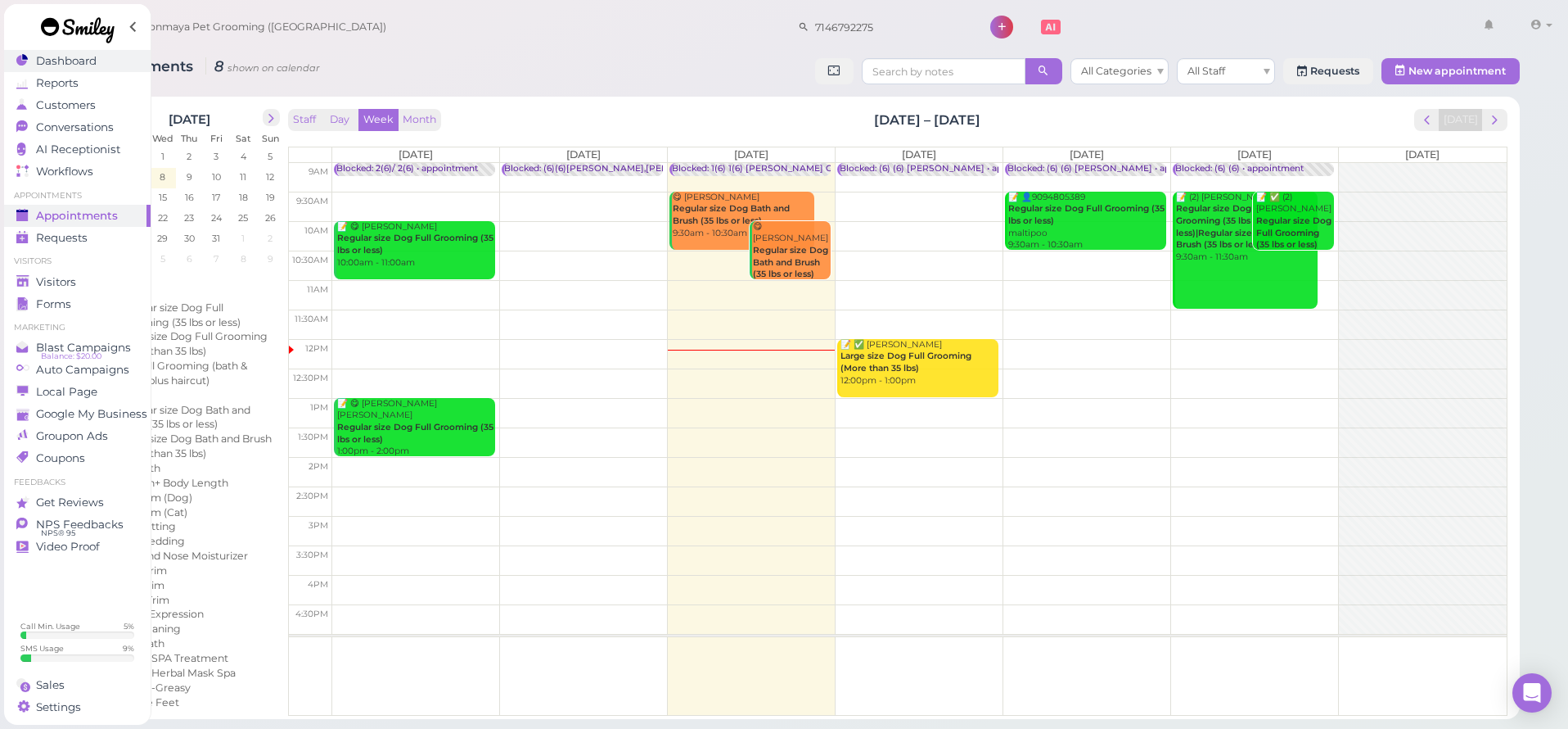
click at [63, 61] on span "Dashboard" at bounding box center [67, 61] width 61 height 14
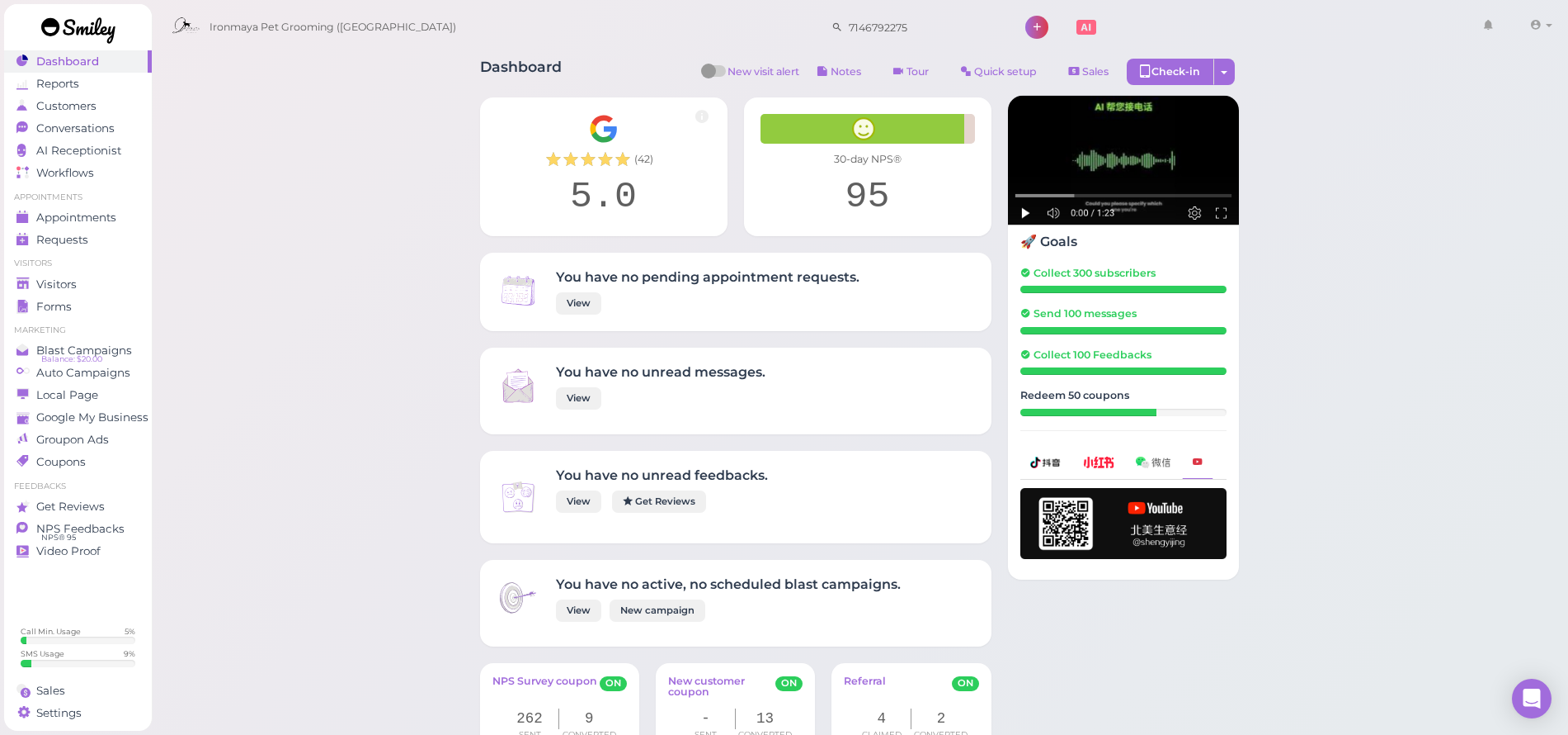
click at [78, 55] on link at bounding box center [78, 32] width 148 height 57
click at [103, 227] on link "Appointments" at bounding box center [78, 217] width 147 height 22
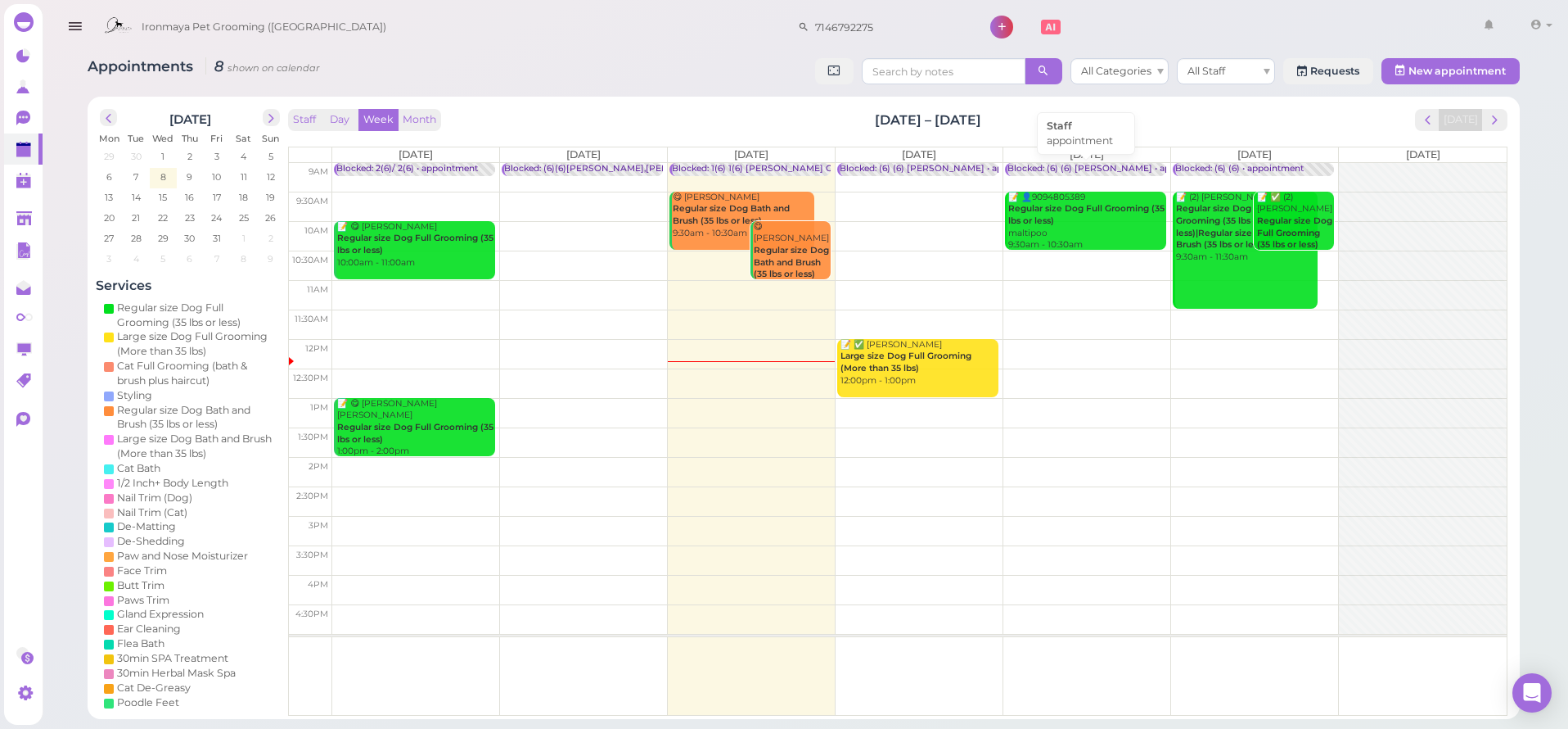
click at [1122, 167] on div "Blocked: (6) (6) [PERSON_NAME] • appointment" at bounding box center [1112, 169] width 209 height 13
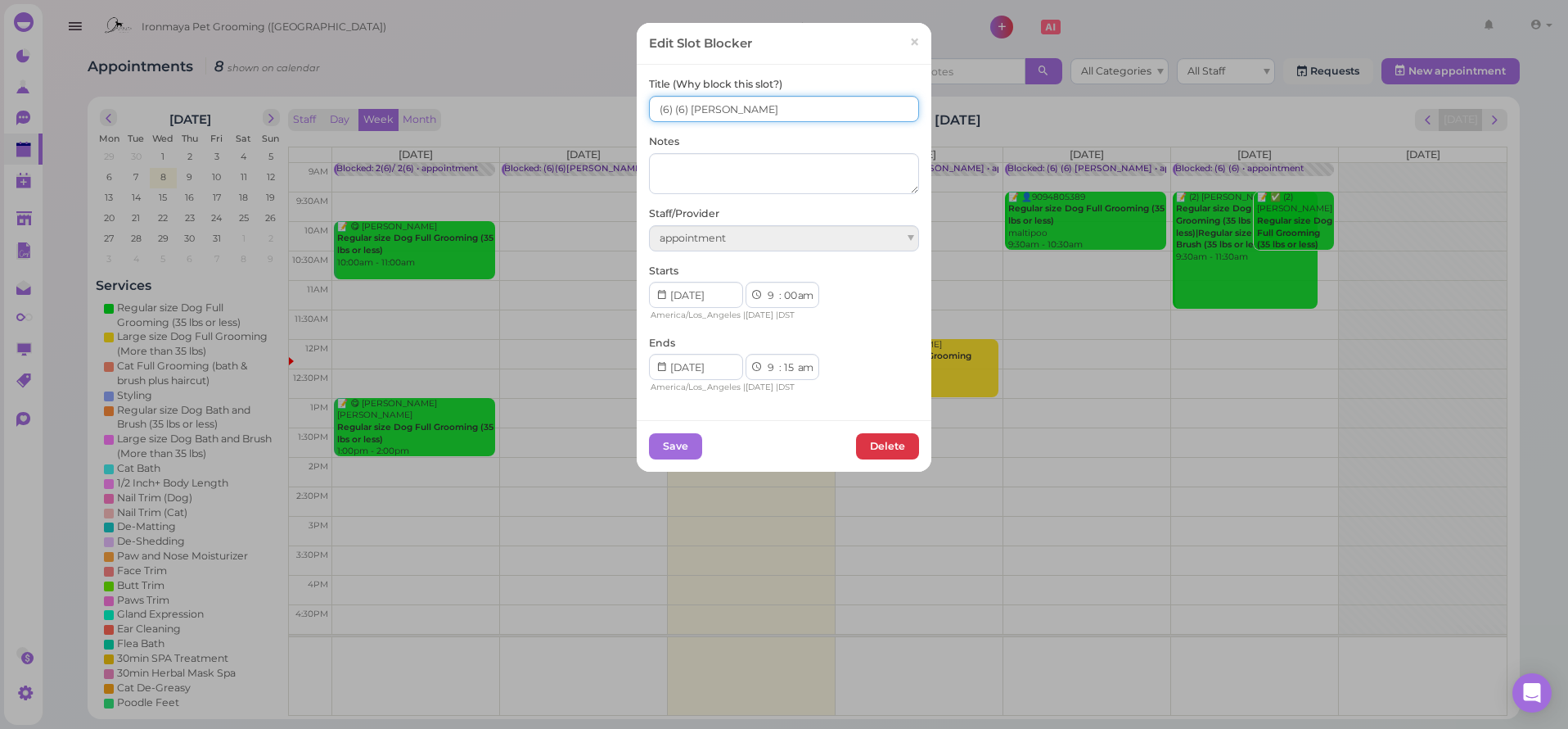
click at [683, 107] on input "(6) (6) [PERSON_NAME]" at bounding box center [784, 108] width 270 height 26
type input "(6) (6) [PERSON_NAME] Lulu [PERSON_NAME]"
click at [670, 439] on button "Save" at bounding box center [675, 446] width 53 height 26
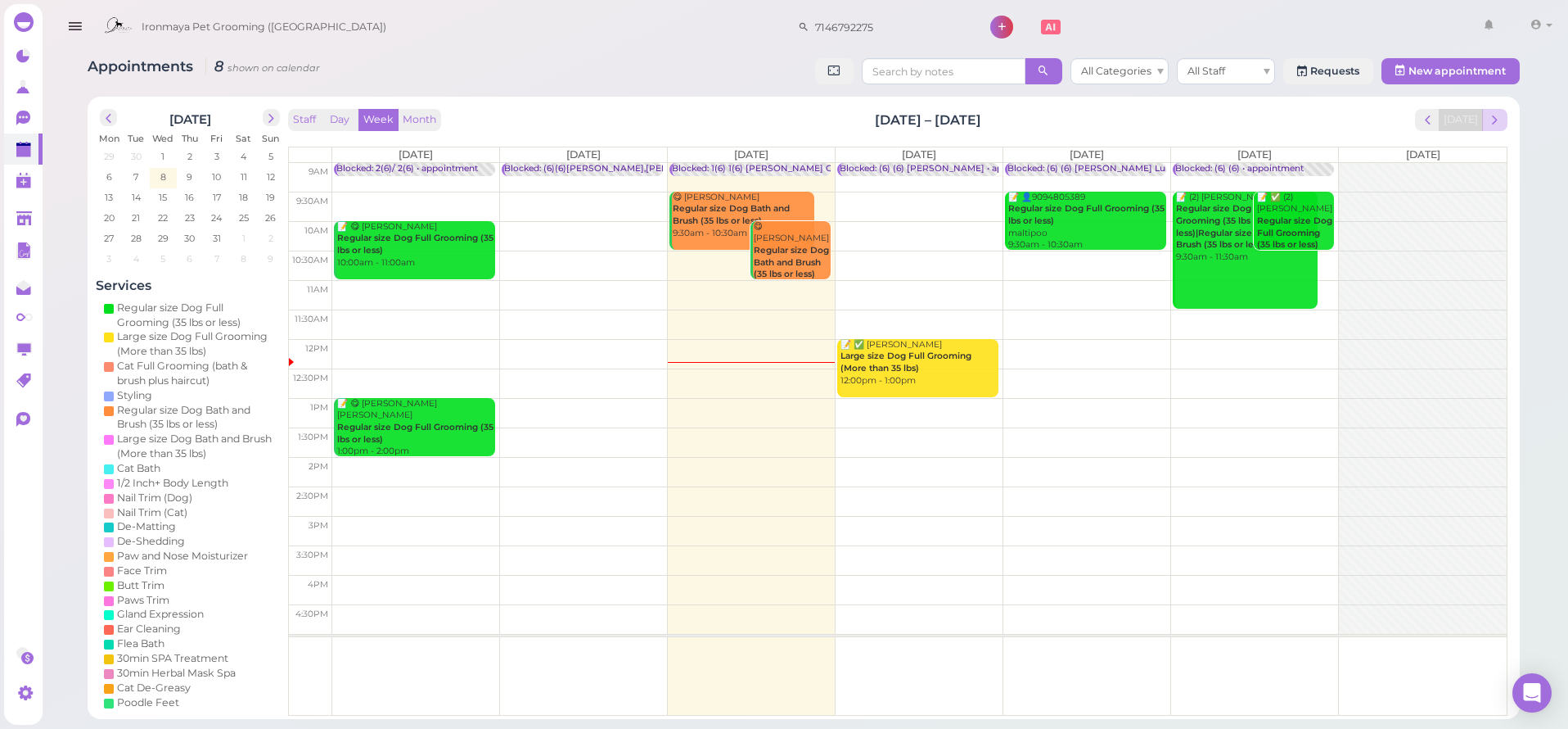
click at [1488, 120] on span "next" at bounding box center [1494, 120] width 15 height 15
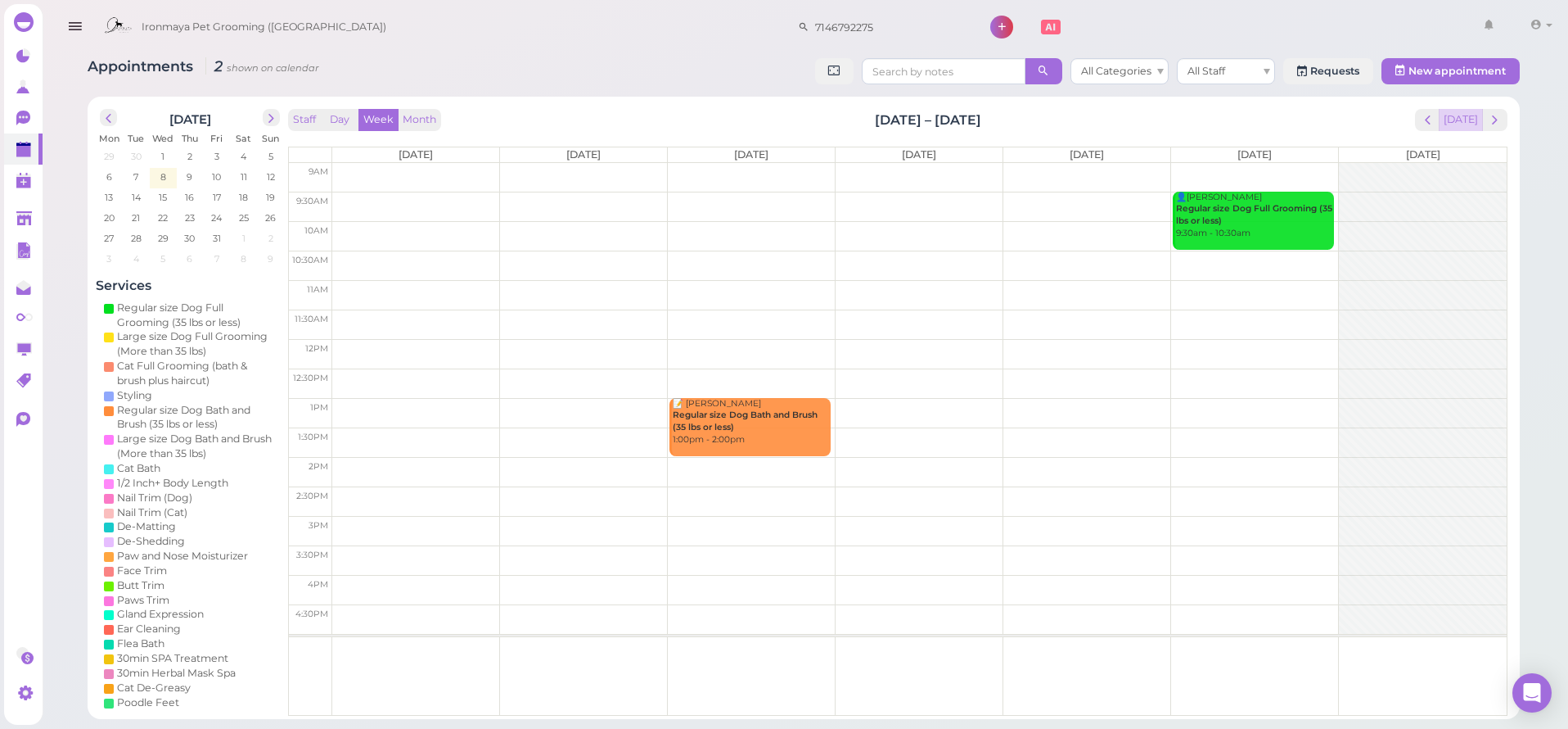
click at [1469, 126] on button "[DATE]" at bounding box center [1461, 120] width 44 height 22
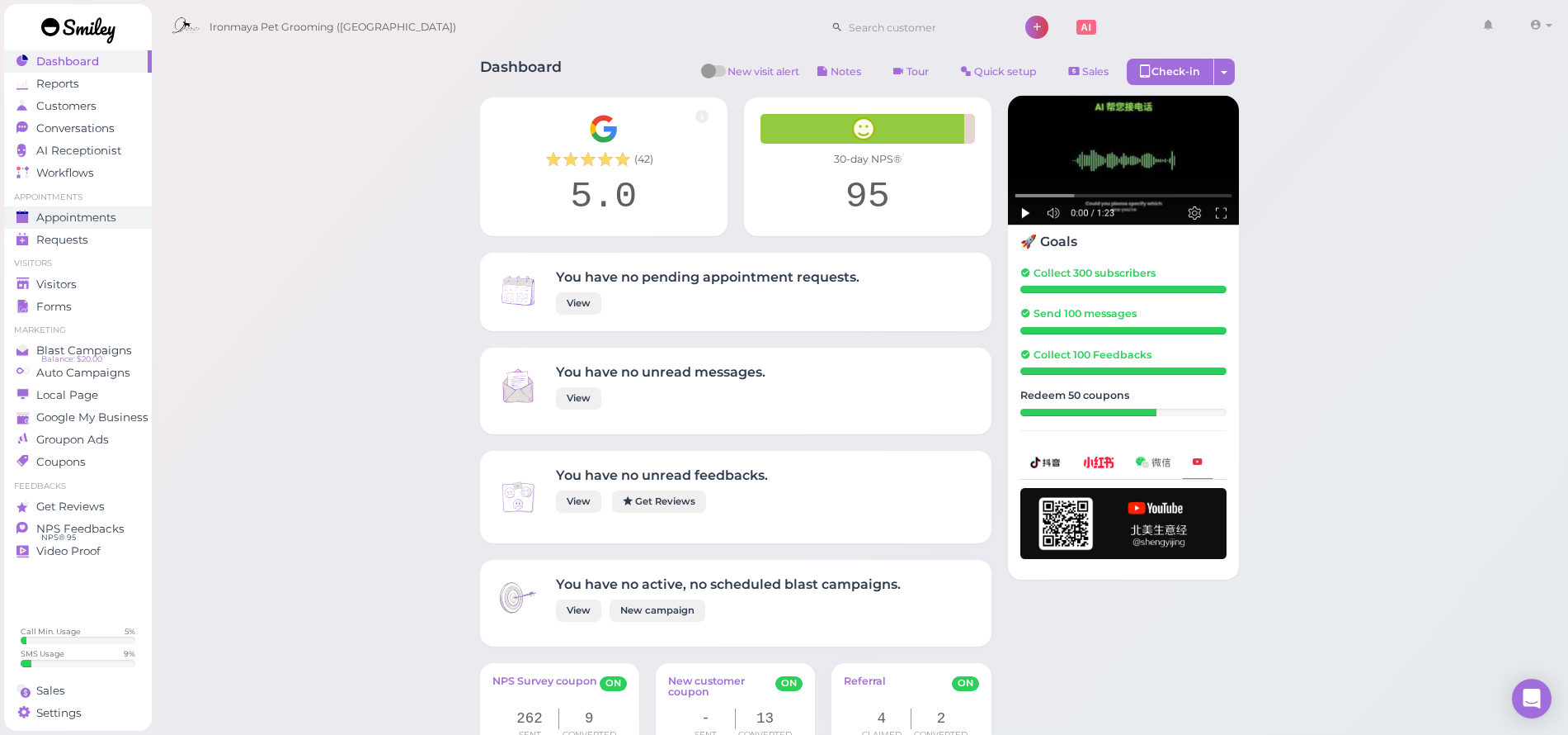
click at [107, 216] on span "Appointments" at bounding box center [77, 217] width 80 height 14
